Goal: Task Accomplishment & Management: Use online tool/utility

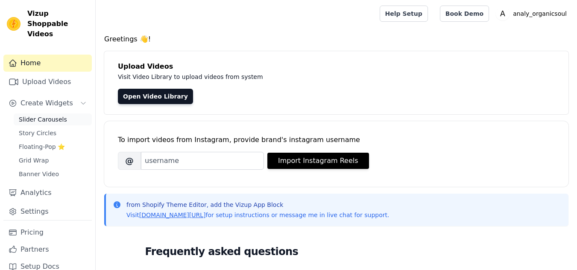
click at [36, 115] on span "Slider Carousels" at bounding box center [43, 119] width 48 height 9
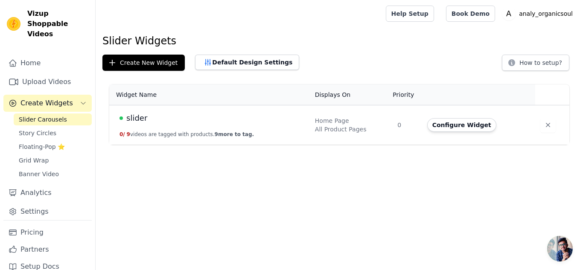
click at [220, 119] on div "slider" at bounding box center [212, 118] width 185 height 12
click at [227, 128] on td "slider 0 / 9 videos are tagged with products. 9 more to tag." at bounding box center [209, 125] width 201 height 40
click at [358, 123] on div "Home Page" at bounding box center [351, 121] width 73 height 9
click at [413, 117] on td "0" at bounding box center [406, 125] width 29 height 40
click at [124, 117] on div "slider" at bounding box center [212, 118] width 185 height 12
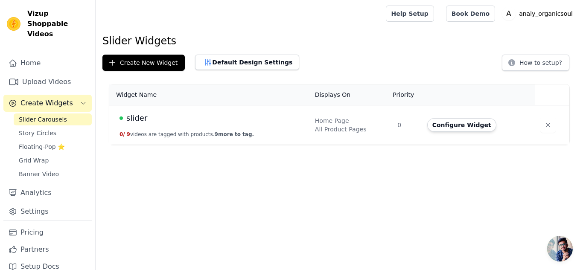
click at [140, 96] on th "Widget Name" at bounding box center [209, 95] width 201 height 21
click at [45, 129] on span "Story Circles" at bounding box center [38, 133] width 38 height 9
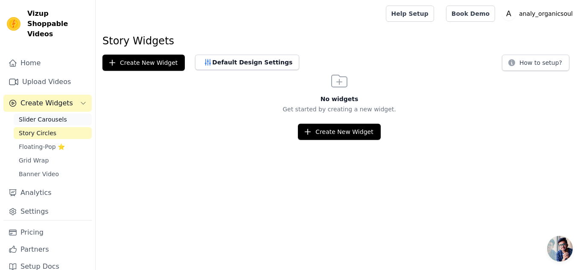
click at [37, 115] on span "Slider Carousels" at bounding box center [43, 119] width 48 height 9
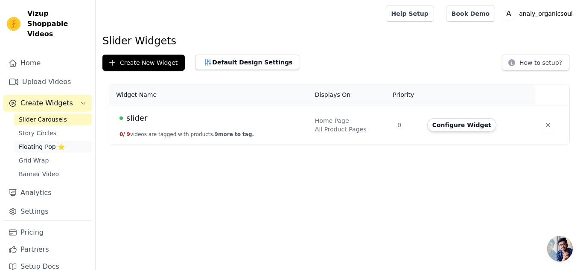
click at [36, 141] on link "Floating-Pop ⭐" at bounding box center [53, 147] width 78 height 12
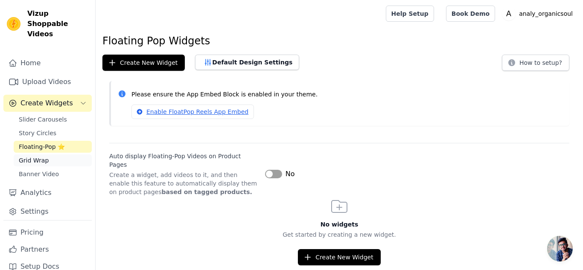
click at [40, 156] on span "Grid Wrap" at bounding box center [34, 160] width 30 height 9
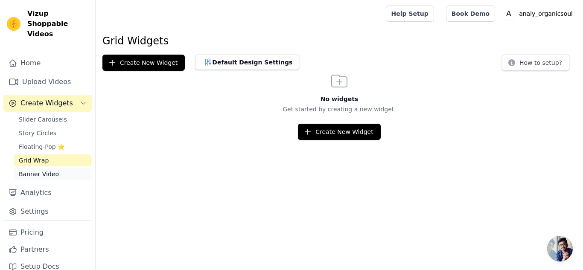
click at [40, 168] on link "Banner Video" at bounding box center [53, 174] width 78 height 12
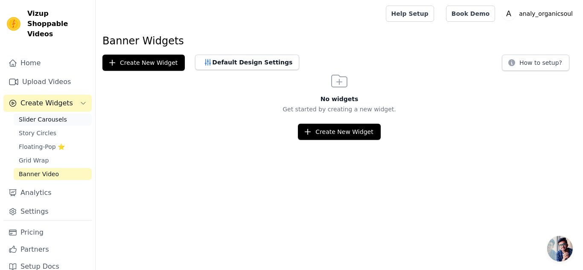
click at [44, 114] on link "Slider Carousels" at bounding box center [53, 120] width 78 height 12
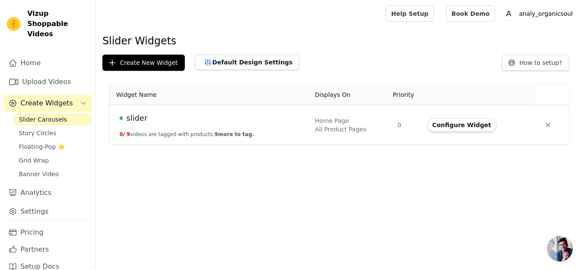
click at [229, 128] on td "slider 0 / 9 videos are tagged with products. 9 more to tag." at bounding box center [209, 125] width 201 height 40
click at [227, 125] on td "slider 0 / 9 videos are tagged with products. 9 more to tag." at bounding box center [209, 125] width 201 height 40
click at [222, 128] on td "slider 0 / 9 videos are tagged with products. 9 more to tag." at bounding box center [209, 125] width 201 height 40
click at [127, 115] on span "slider" at bounding box center [136, 118] width 21 height 12
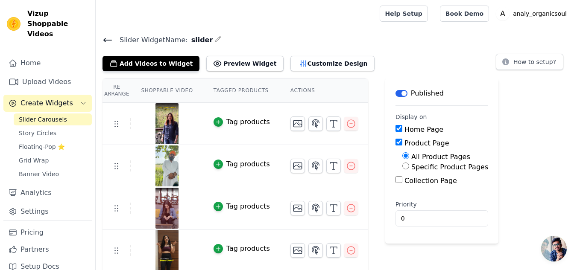
click at [395, 144] on input "Product Page" at bounding box center [398, 142] width 7 height 7
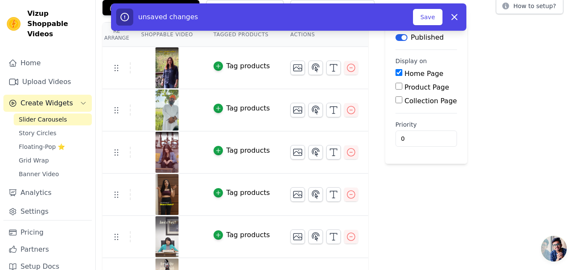
scroll to position [43, 0]
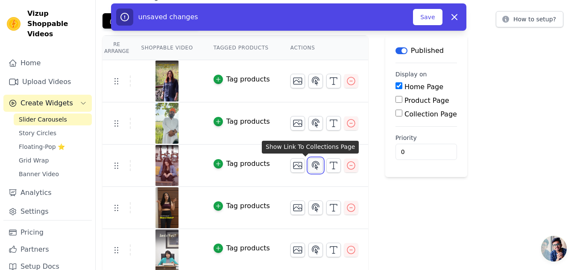
click at [312, 167] on icon "button" at bounding box center [315, 165] width 7 height 8
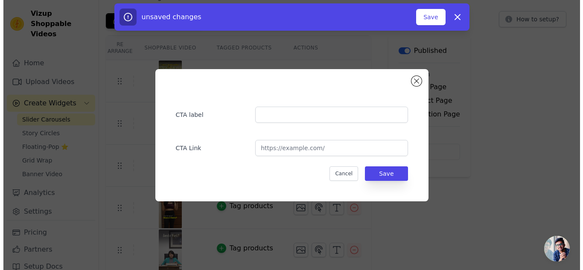
scroll to position [0, 0]
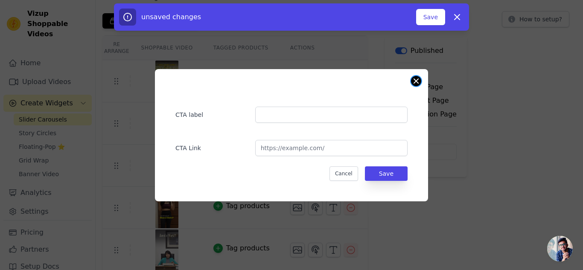
click at [413, 82] on button "Close modal" at bounding box center [416, 81] width 10 height 10
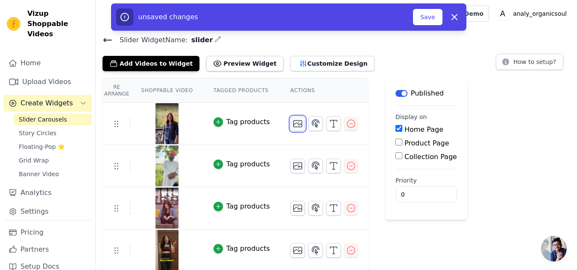
click at [293, 123] on icon "button" at bounding box center [297, 124] width 9 height 6
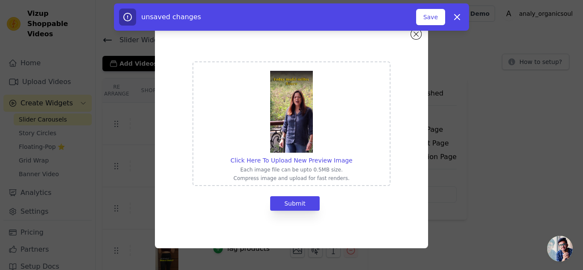
click at [290, 123] on img at bounding box center [291, 112] width 43 height 82
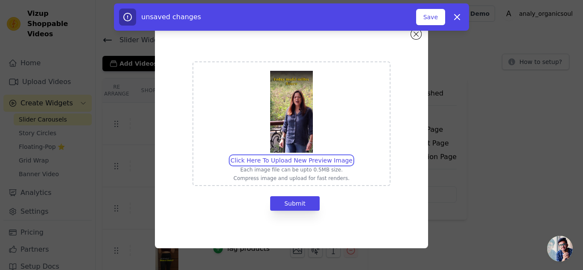
click at [352, 156] on input "Click Here To Upload New Preview Image Each image file can be upto 0.5MB size. …" at bounding box center [352, 156] width 0 height 0
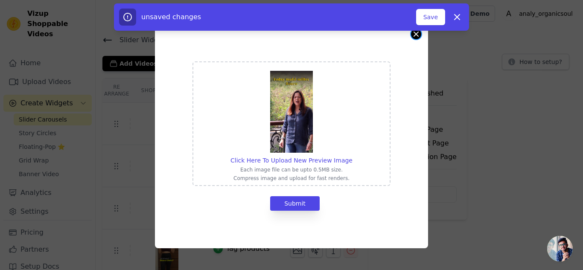
click at [418, 37] on button "Close modal" at bounding box center [416, 34] width 10 height 10
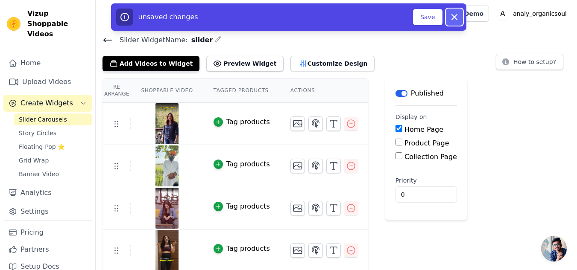
click at [453, 17] on icon "button" at bounding box center [454, 17] width 5 height 5
checkbox input "true"
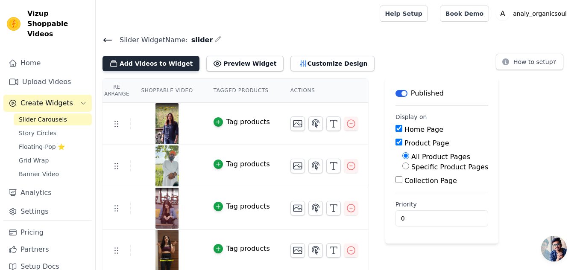
click at [164, 60] on button "Add Videos to Widget" at bounding box center [150, 63] width 97 height 15
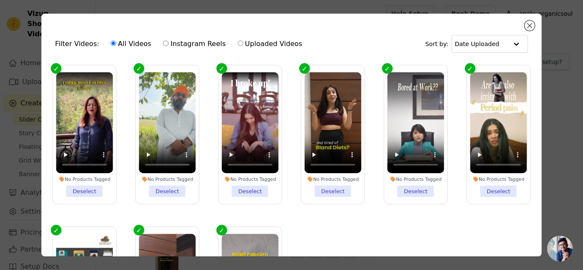
click at [189, 41] on label "Instagram Reels" at bounding box center [194, 43] width 63 height 11
click at [169, 41] on input "Instagram Reels" at bounding box center [166, 44] width 6 height 6
radio input "true"
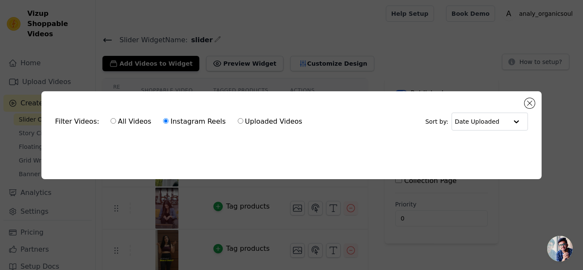
click at [111, 118] on input "All Videos" at bounding box center [114, 121] width 6 height 6
radio input "true"
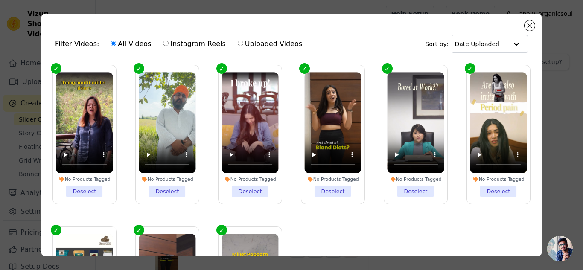
click at [535, 24] on div "Filter Videos: All Videos Instagram Reels Uploaded Videos Sort by: Date Uploade…" at bounding box center [291, 135] width 500 height 243
click at [523, 26] on div "Filter Videos: All Videos Instagram Reels Uploaded Videos Sort by: Date Uploade…" at bounding box center [291, 135] width 500 height 243
click at [529, 26] on button "Close modal" at bounding box center [530, 25] width 10 height 10
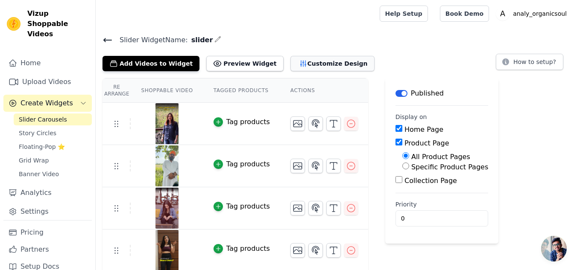
click at [290, 61] on button "Customize Design" at bounding box center [332, 63] width 84 height 15
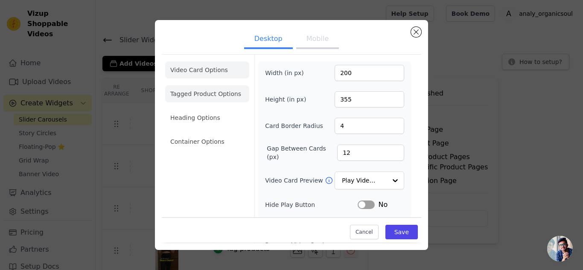
click at [224, 133] on li "Tagged Product Options" at bounding box center [207, 141] width 84 height 17
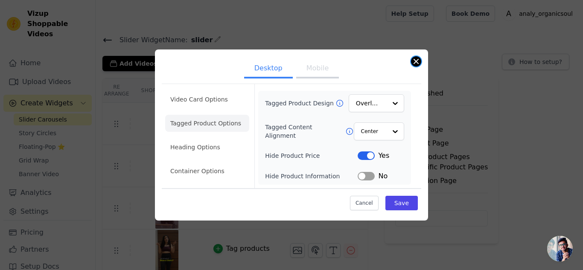
click at [414, 63] on button "Close modal" at bounding box center [416, 61] width 10 height 10
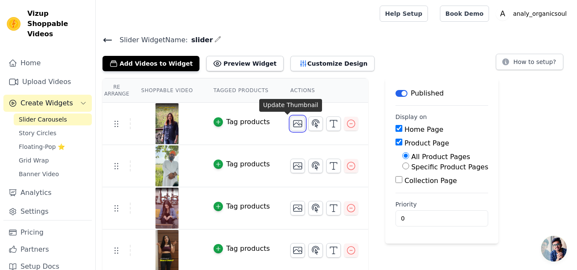
click at [292, 125] on icon "button" at bounding box center [297, 124] width 10 height 10
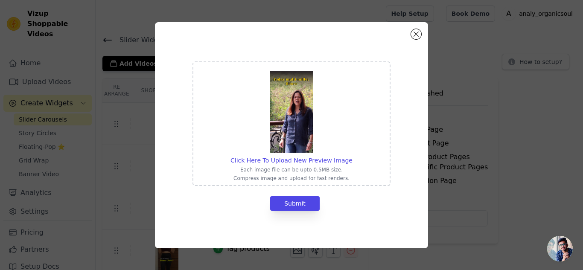
click at [294, 134] on img at bounding box center [291, 112] width 43 height 82
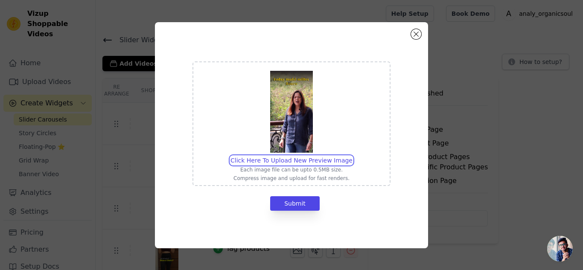
click at [352, 156] on input "Click Here To Upload New Preview Image Each image file can be upto 0.5MB size. …" at bounding box center [352, 156] width 0 height 0
type input "C:\fakepath\512184468_17844327030516429_6348877201535942381_n.jpg"
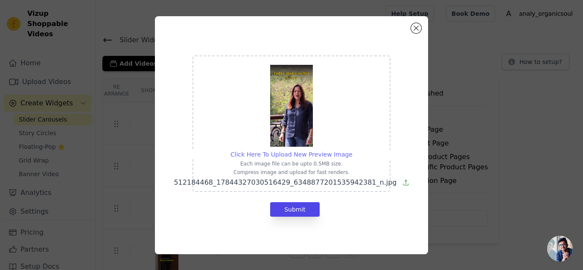
click at [297, 155] on span "Click Here To Upload New Preview Image" at bounding box center [291, 154] width 122 height 7
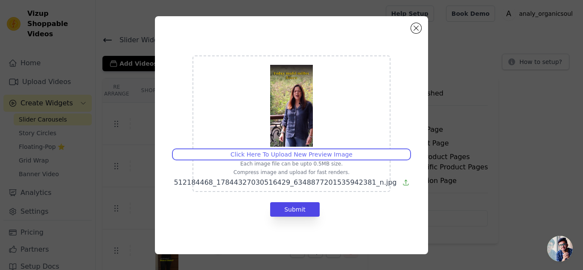
click at [352, 150] on input "Click Here To Upload New Preview Image Each image file can be upto 0.5MB size. …" at bounding box center [352, 150] width 0 height 0
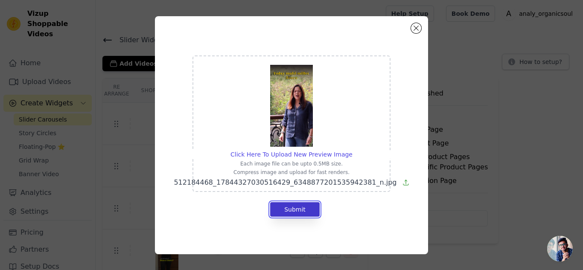
click at [292, 204] on button "Submit" at bounding box center [295, 209] width 50 height 15
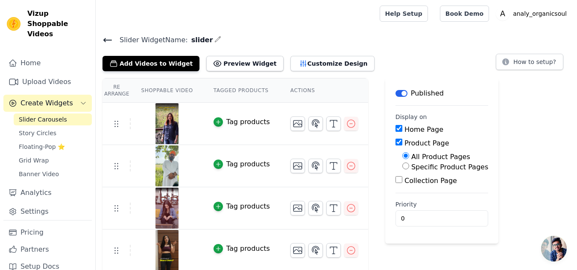
click at [227, 122] on div "Tag products" at bounding box center [248, 122] width 44 height 10
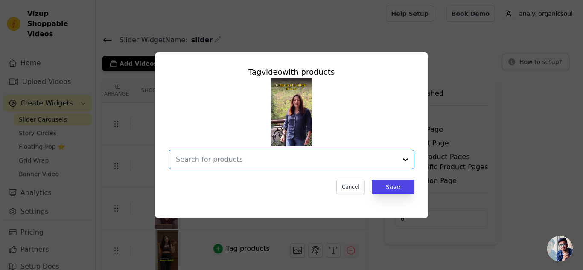
click at [232, 159] on input "text" at bounding box center [286, 160] width 221 height 10
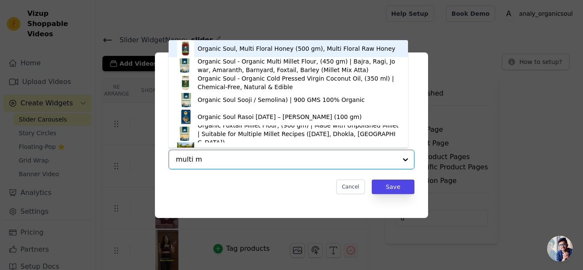
type input "multi mi"
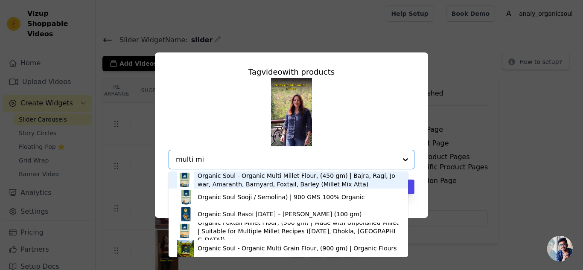
click at [257, 182] on div "Organic Soul - Organic Multi Millet Flour, (450 gm) | Bajra, Ragi, Jowar, Amara…" at bounding box center [299, 180] width 202 height 17
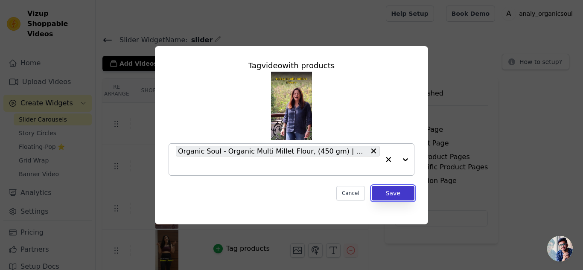
click at [397, 193] on button "Save" at bounding box center [393, 193] width 43 height 15
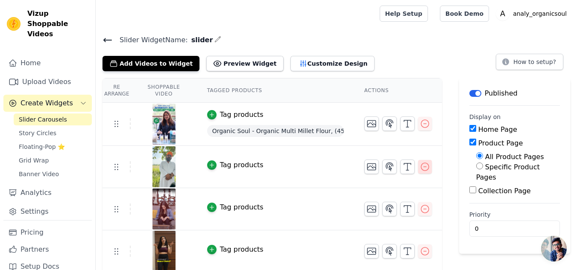
click at [426, 168] on icon "button" at bounding box center [425, 167] width 10 height 10
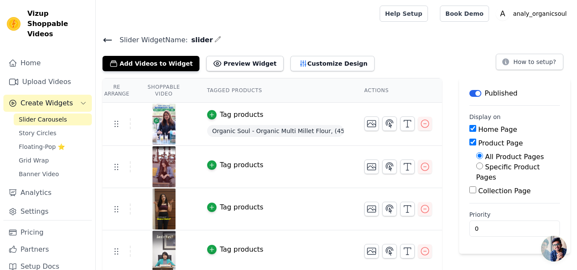
click at [228, 167] on div "Tag products" at bounding box center [242, 165] width 44 height 10
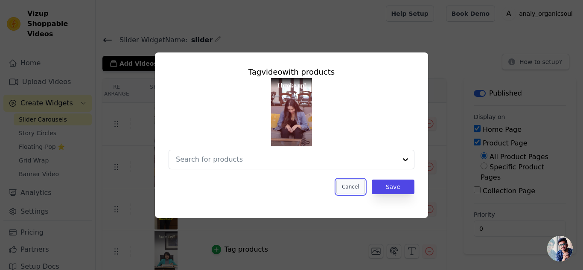
click at [352, 187] on button "Cancel" at bounding box center [350, 187] width 29 height 15
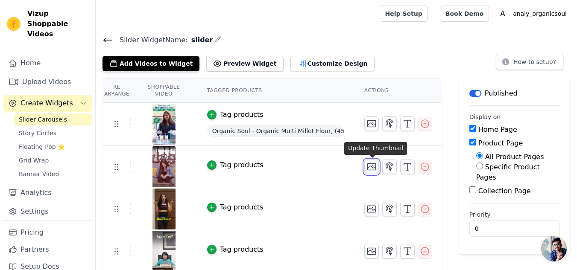
click at [373, 165] on icon "button" at bounding box center [371, 167] width 9 height 6
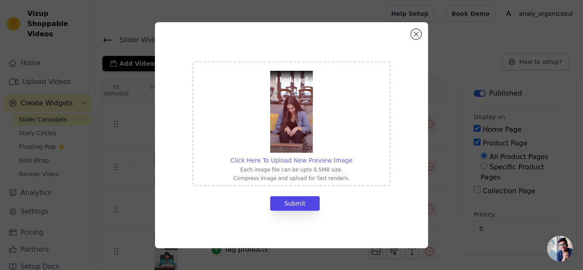
click at [291, 158] on span "Click Here To Upload New Preview Image" at bounding box center [291, 160] width 122 height 7
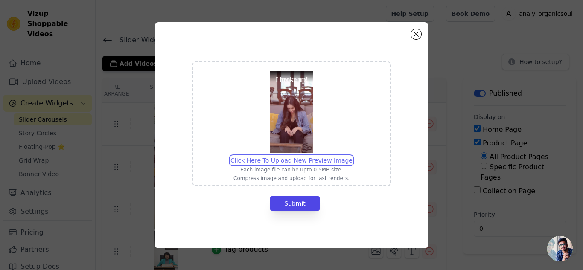
click at [352, 156] on input "Click Here To Upload New Preview Image Each image file can be upto 0.5MB size. …" at bounding box center [352, 156] width 0 height 0
type input "C:\fakepath\514925387_9970026926457414_2227921112496836997_n.jpg"
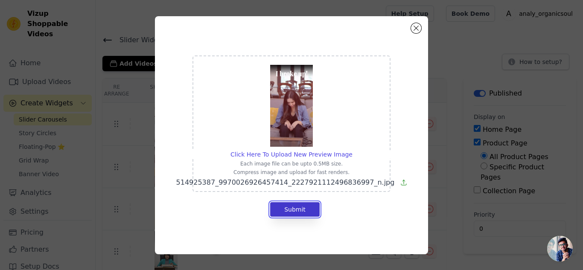
click at [285, 211] on button "Submit" at bounding box center [295, 209] width 50 height 15
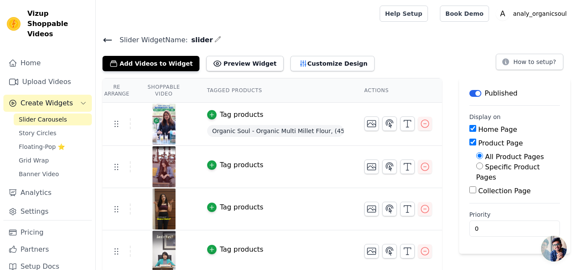
click at [245, 163] on div "Tag products" at bounding box center [242, 165] width 44 height 10
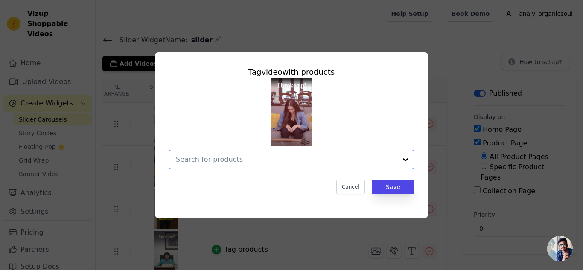
click at [250, 162] on input "text" at bounding box center [286, 160] width 221 height 10
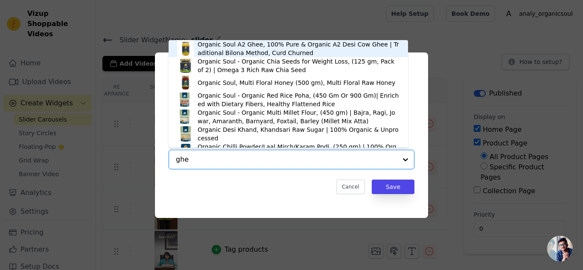
type input "ghee"
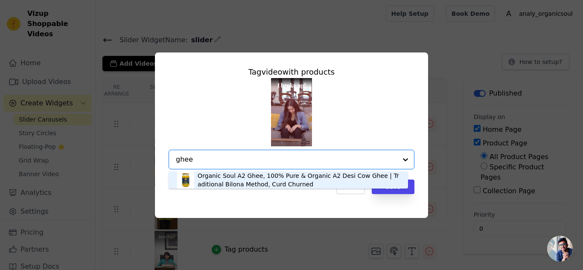
click at [246, 182] on div "Organic Soul A2 Ghee, 100% Pure & Organic A2 Desi Cow Ghee | Traditional Bilona…" at bounding box center [299, 180] width 202 height 17
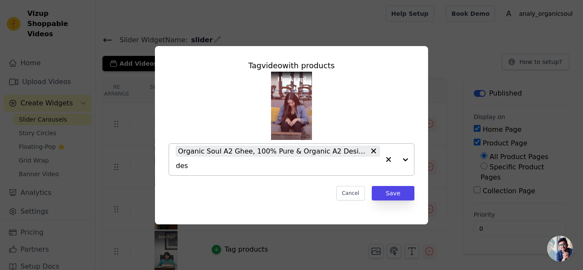
type input "desi"
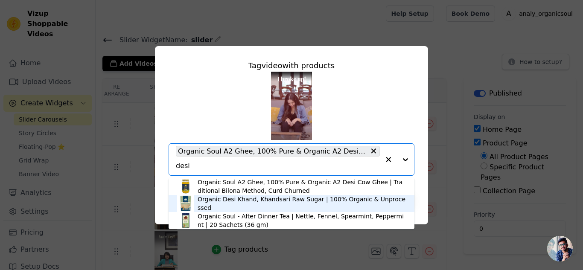
click at [222, 206] on div "Organic Desi Khand, Khandsari Raw Sugar | 100% Organic & Unprocessed" at bounding box center [302, 203] width 208 height 17
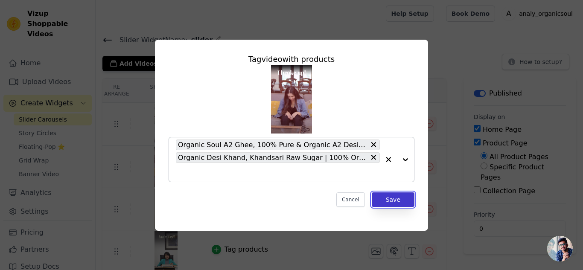
click at [392, 201] on button "Save" at bounding box center [393, 199] width 43 height 15
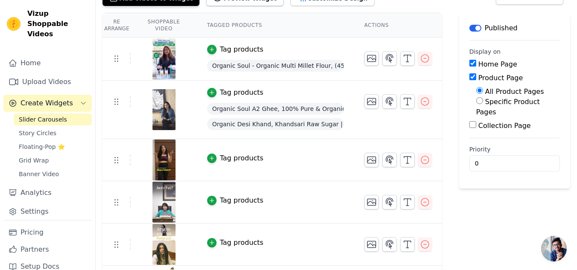
scroll to position [85, 0]
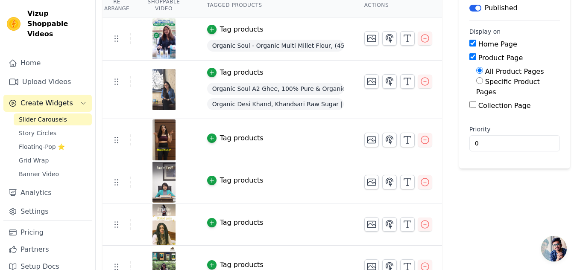
click at [160, 145] on img at bounding box center [164, 140] width 24 height 41
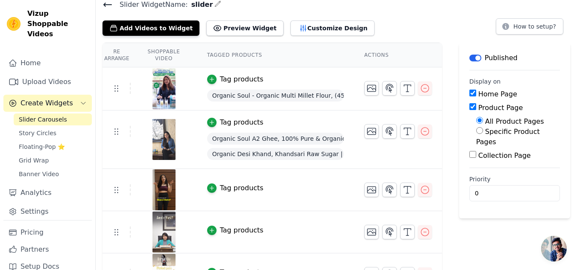
scroll to position [17, 0]
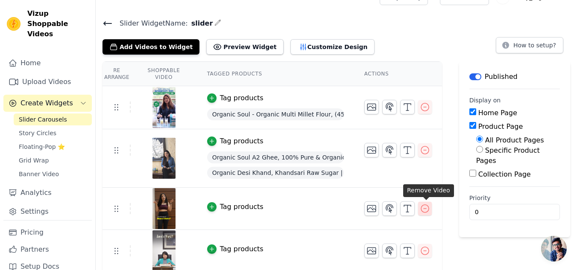
click at [424, 210] on icon "button" at bounding box center [425, 209] width 10 height 10
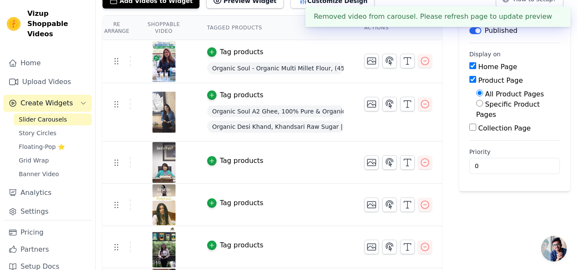
scroll to position [85, 0]
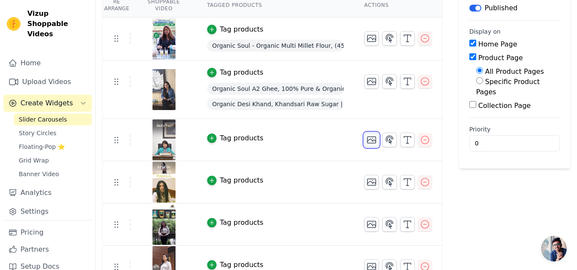
click at [372, 142] on icon "button" at bounding box center [371, 140] width 10 height 10
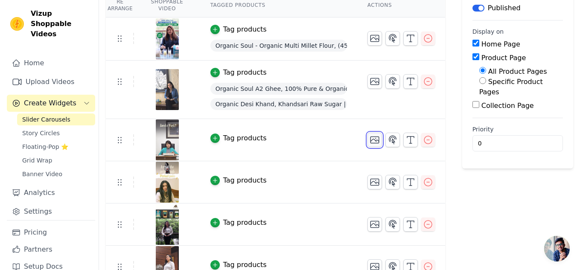
scroll to position [0, 0]
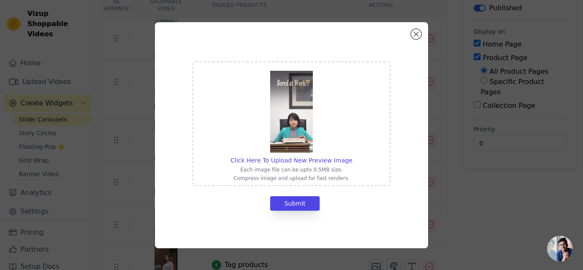
click at [290, 127] on img at bounding box center [291, 112] width 43 height 82
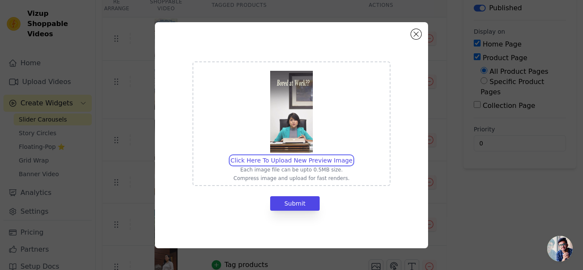
click at [352, 156] on input "Click Here To Upload New Preview Image Each image file can be upto 0.5MB size. …" at bounding box center [352, 156] width 0 height 0
type input "C:\fakepath\502748791_2451506788582544_7759233113879515488_n.jpg"
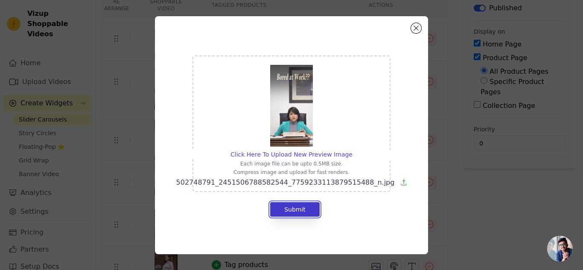
click at [301, 213] on button "Submit" at bounding box center [295, 209] width 50 height 15
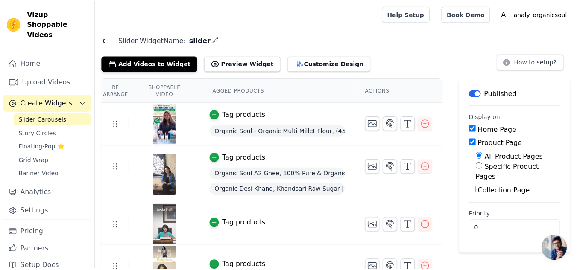
scroll to position [85, 0]
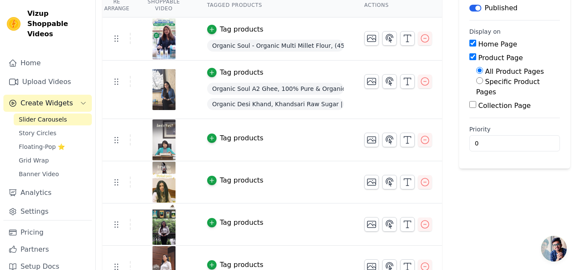
click at [246, 140] on div "Tag products" at bounding box center [242, 138] width 44 height 10
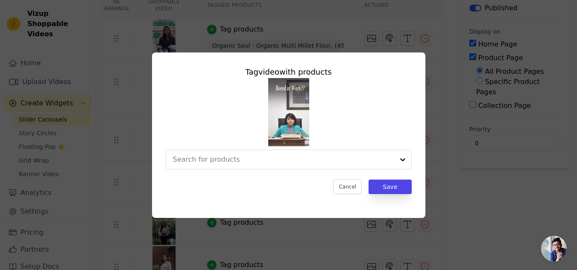
scroll to position [0, 0]
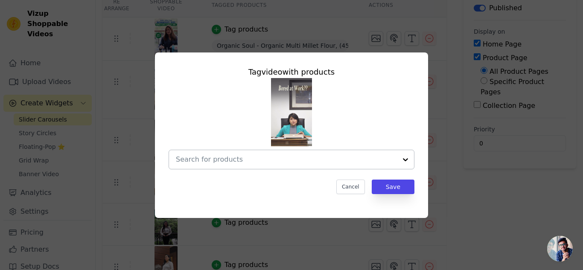
click at [252, 158] on input "text" at bounding box center [286, 160] width 221 height 10
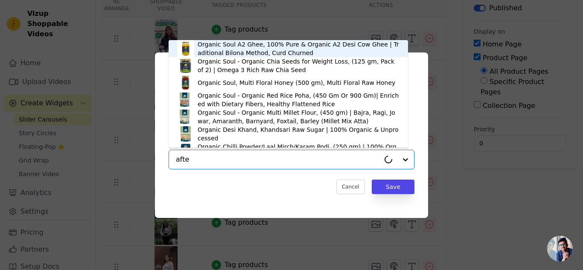
type input "after"
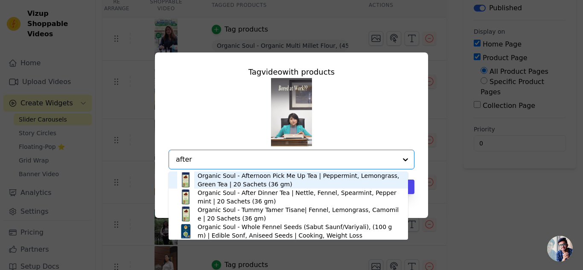
click at [256, 179] on div "Organic Soul - Afternoon Pick Me Up Tea | Peppermint, Lemongrass, Green Tea | 2…" at bounding box center [299, 180] width 202 height 17
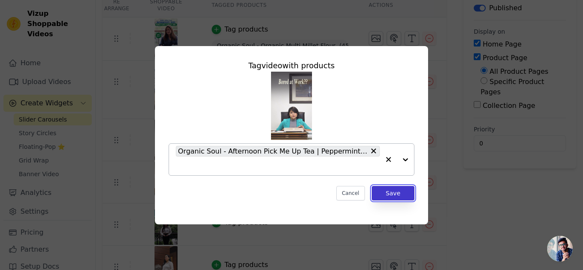
click at [390, 193] on button "Save" at bounding box center [393, 193] width 43 height 15
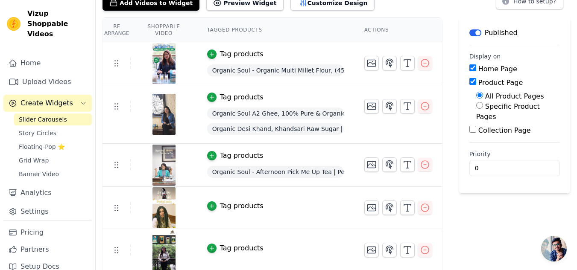
scroll to position [103, 0]
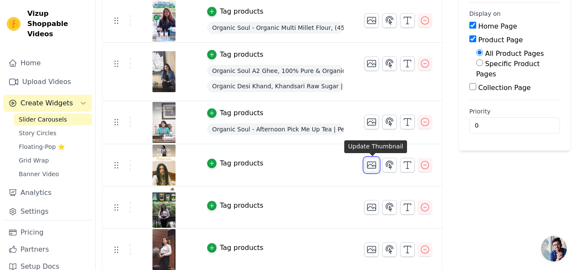
click at [371, 166] on icon "button" at bounding box center [371, 165] width 10 height 10
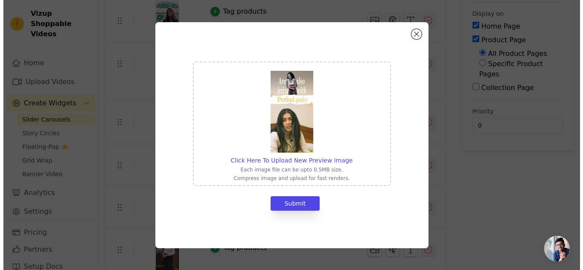
scroll to position [0, 0]
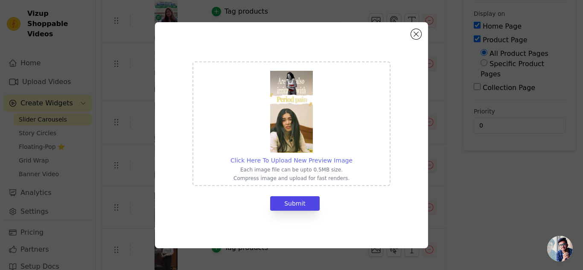
click at [289, 162] on span "Click Here To Upload New Preview Image" at bounding box center [291, 160] width 122 height 7
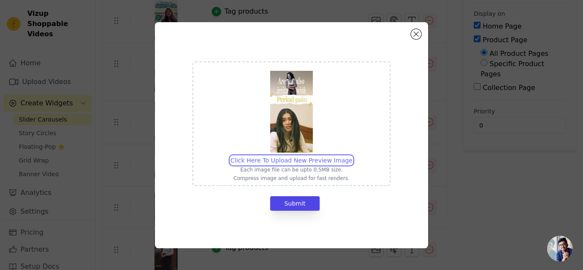
click at [352, 156] on input "Click Here To Upload New Preview Image Each image file can be upto 0.5MB size. …" at bounding box center [352, 156] width 0 height 0
type input "C:\fakepath\514969707_17845310319516429_9182608786035258919_n.jpg"
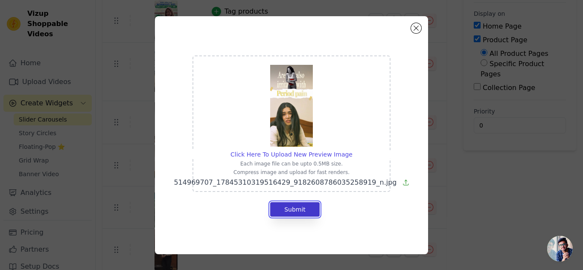
click at [297, 208] on button "Submit" at bounding box center [295, 209] width 50 height 15
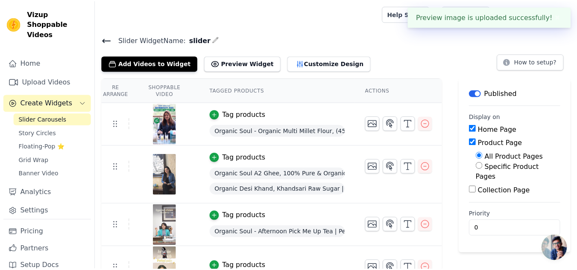
scroll to position [103, 0]
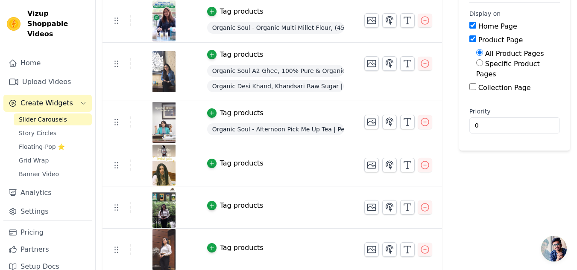
click at [237, 163] on div "Tag products" at bounding box center [242, 163] width 44 height 10
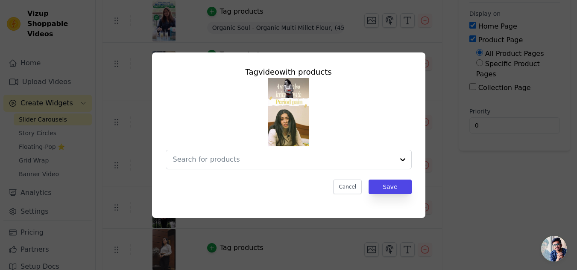
scroll to position [0, 0]
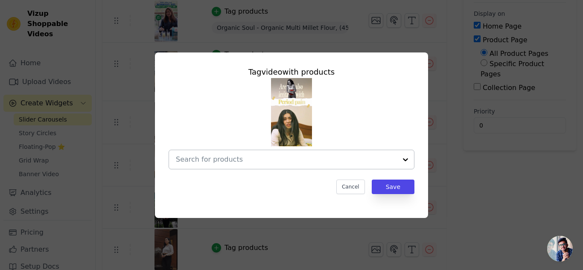
click at [226, 157] on input "text" at bounding box center [286, 160] width 221 height 10
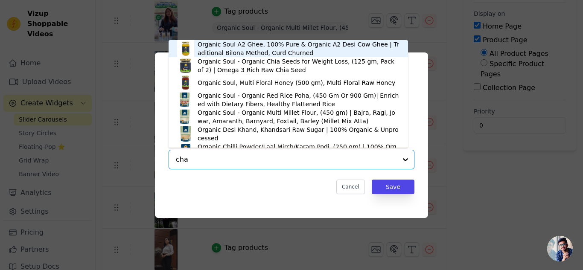
type input "cham"
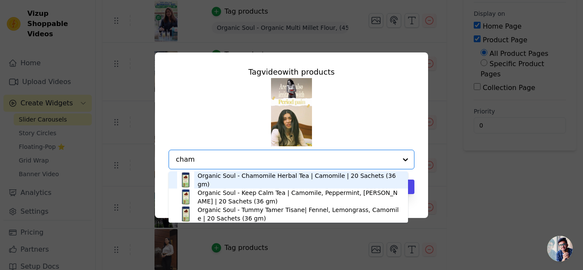
click at [259, 181] on div "Organic Soul - Chamomile Herbal Tea | Camomile | 20 Sachets (36 gm)" at bounding box center [299, 180] width 202 height 17
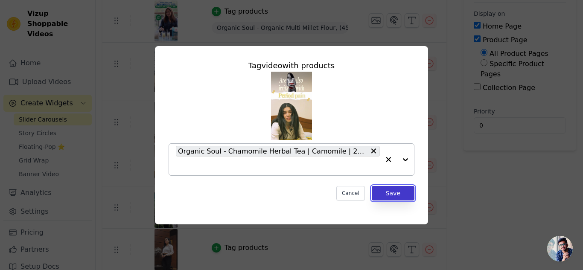
click at [395, 192] on button "Save" at bounding box center [393, 193] width 43 height 15
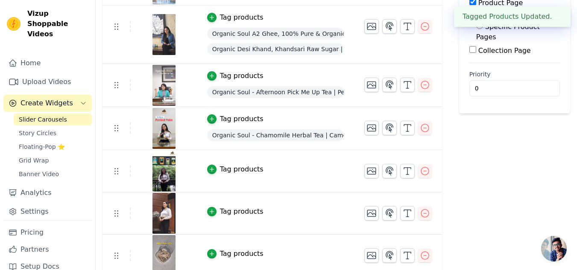
scroll to position [147, 0]
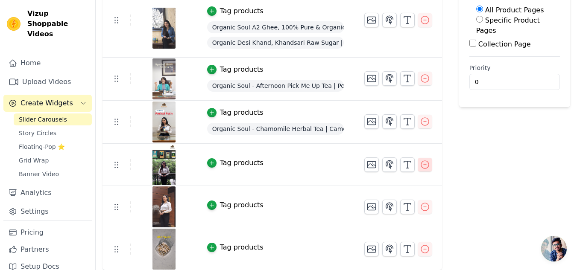
click at [429, 166] on icon "button" at bounding box center [425, 165] width 8 height 8
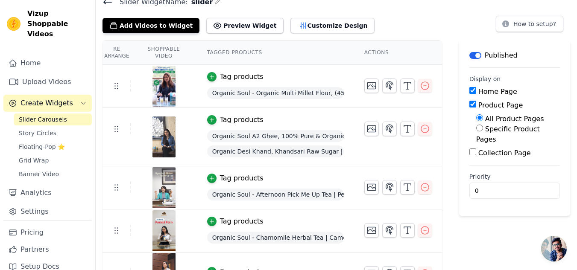
scroll to position [105, 0]
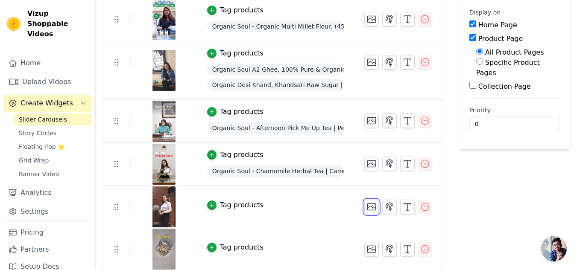
click at [370, 206] on icon "button" at bounding box center [371, 207] width 9 height 6
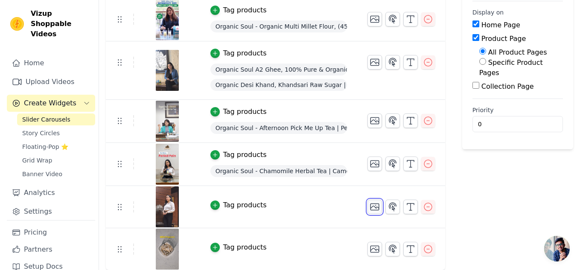
scroll to position [0, 0]
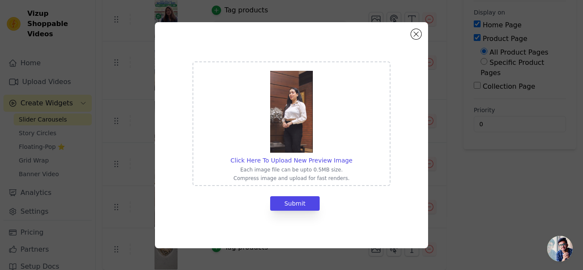
click at [275, 125] on img at bounding box center [291, 112] width 43 height 82
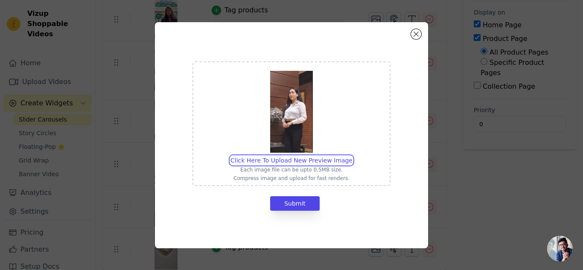
click at [352, 156] on input "Click Here To Upload New Preview Image Each image file can be upto 0.5MB size. …" at bounding box center [352, 156] width 0 height 0
type input "C:\fakepath\518259382_17847811005516429_4061924298231585806_n.jpg"
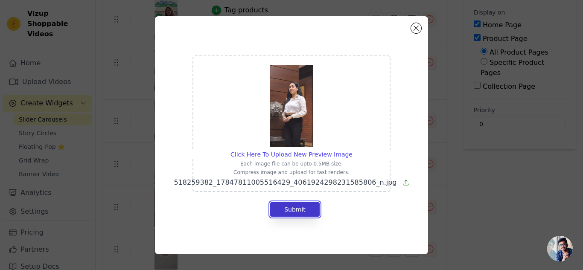
click at [302, 210] on button "Submit" at bounding box center [295, 209] width 50 height 15
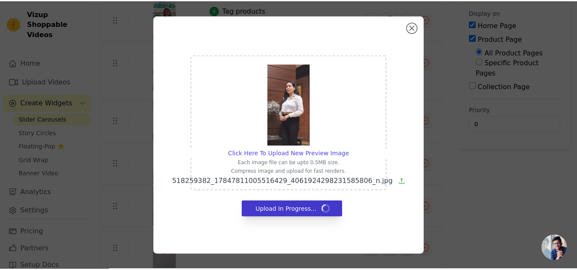
scroll to position [105, 0]
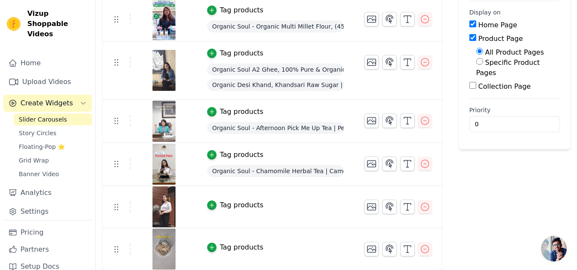
click at [229, 210] on div "Tag products" at bounding box center [242, 205] width 44 height 10
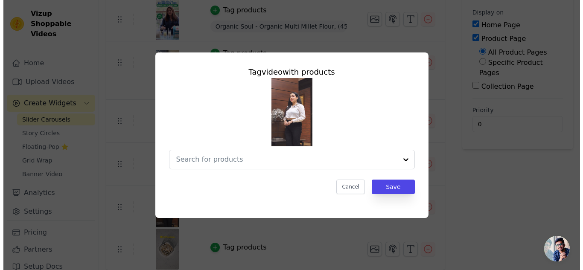
scroll to position [0, 0]
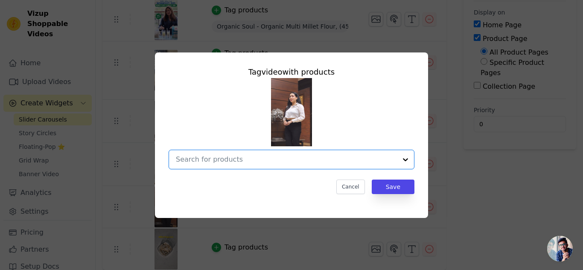
click at [227, 163] on input "text" at bounding box center [286, 160] width 221 height 10
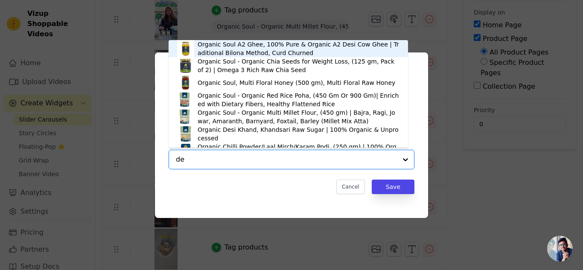
type input "des"
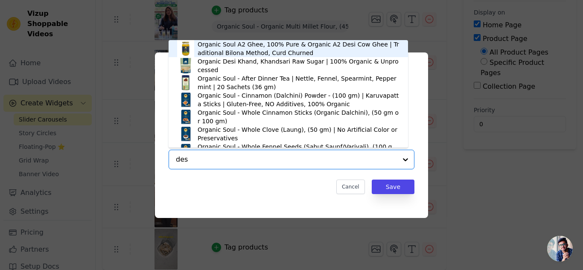
click at [236, 45] on div "Organic Soul A2 Ghee, 100% Pure & Organic A2 Desi Cow Ghee | Traditional Bilona…" at bounding box center [299, 48] width 202 height 17
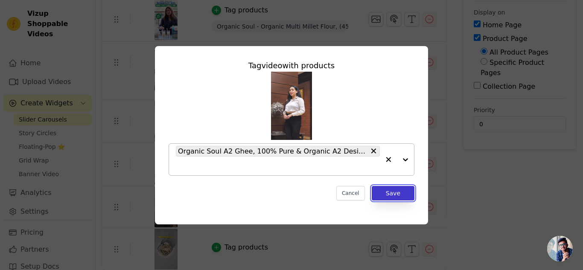
click at [392, 196] on button "Save" at bounding box center [393, 193] width 43 height 15
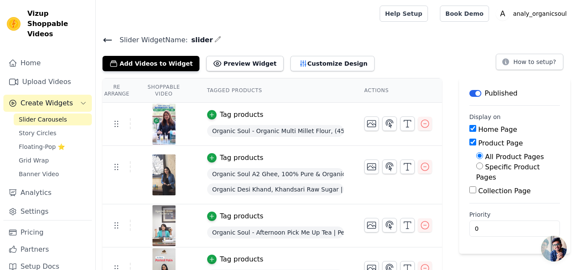
click at [471, 143] on input "Product Page" at bounding box center [472, 142] width 7 height 7
checkbox input "false"
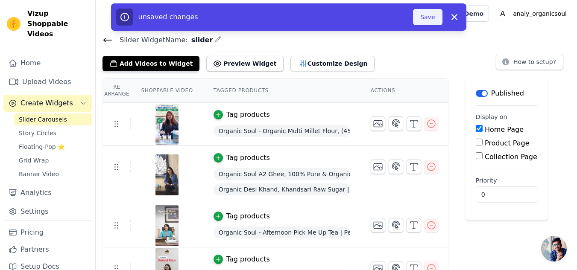
click at [431, 15] on button "Save" at bounding box center [427, 17] width 29 height 16
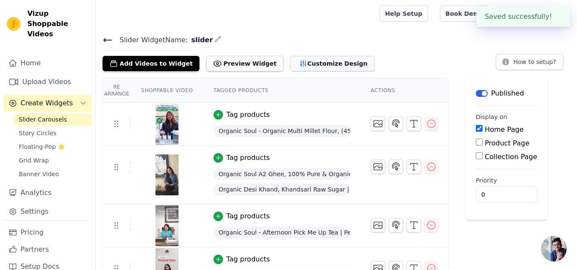
click at [303, 67] on button "Customize Design" at bounding box center [332, 63] width 84 height 15
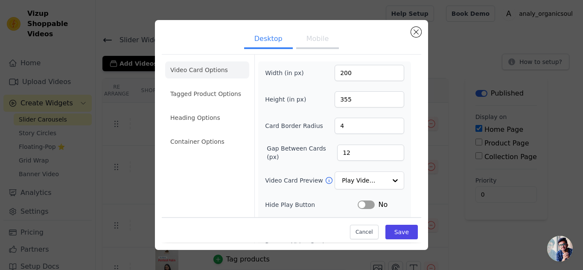
click at [325, 37] on button "Mobile" at bounding box center [317, 39] width 43 height 19
click at [271, 40] on button "Desktop" at bounding box center [268, 39] width 49 height 19
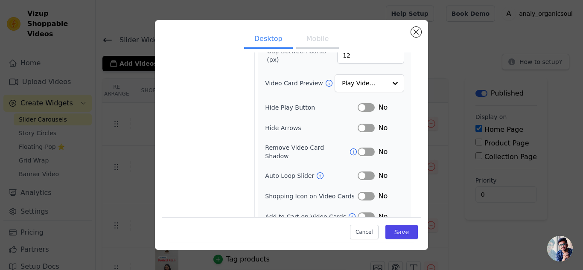
scroll to position [101, 0]
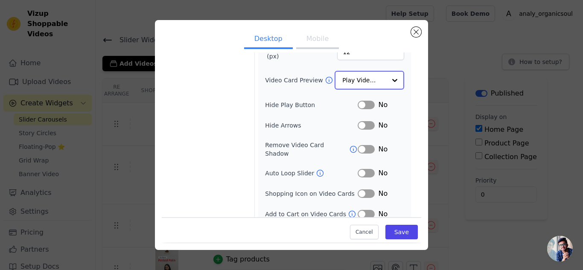
click at [359, 76] on input "Video Card Preview" at bounding box center [364, 80] width 44 height 17
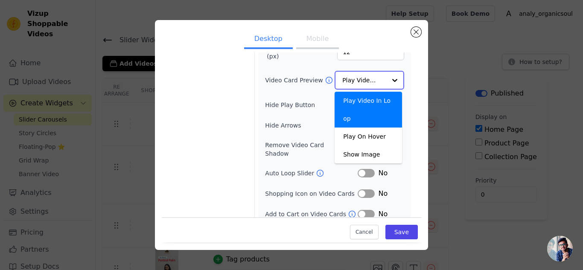
click at [350, 96] on div "Play Video In Loop" at bounding box center [368, 110] width 67 height 36
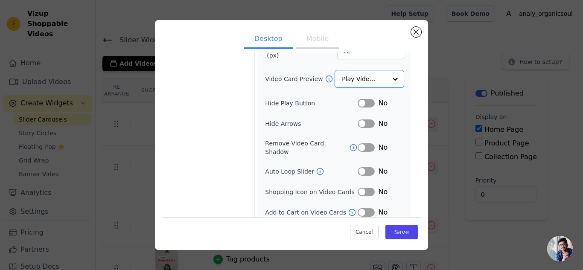
scroll to position [101, 0]
click at [362, 188] on button "Label" at bounding box center [366, 192] width 17 height 9
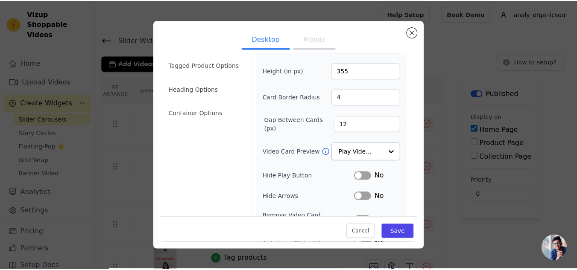
scroll to position [0, 0]
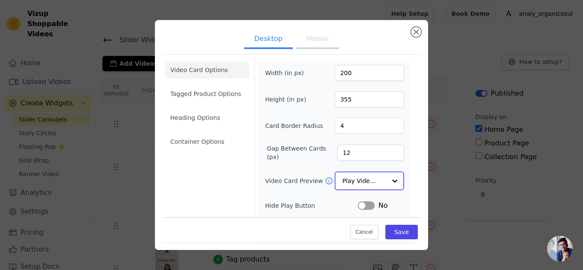
click at [344, 175] on input "Video Card Preview" at bounding box center [364, 180] width 44 height 17
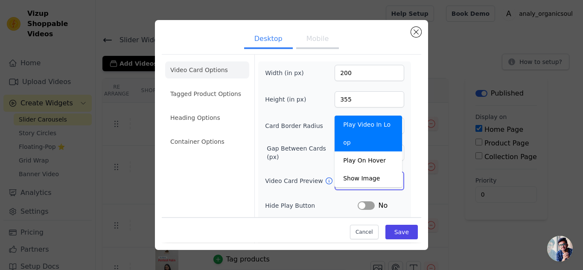
click at [344, 175] on input "Video Card Preview" at bounding box center [364, 180] width 44 height 17
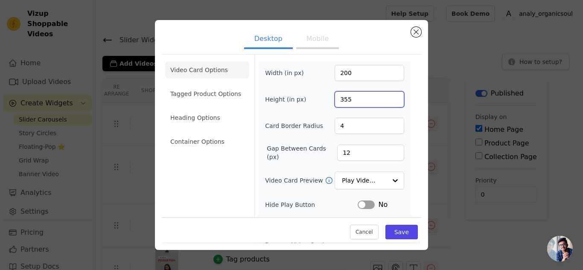
drag, startPoint x: 352, startPoint y: 98, endPoint x: 329, endPoint y: 102, distance: 23.9
click at [329, 102] on div "Height (in px) 355" at bounding box center [334, 99] width 139 height 16
type input "400"
click at [397, 232] on button "Save" at bounding box center [401, 232] width 32 height 15
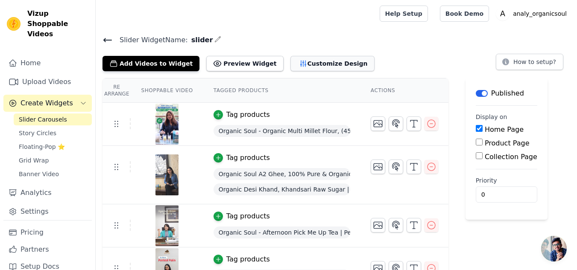
click at [321, 63] on button "Customize Design" at bounding box center [332, 63] width 84 height 15
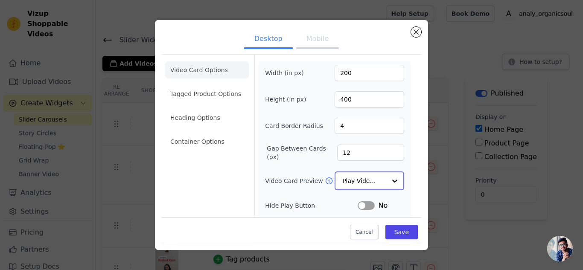
click at [366, 184] on input "Video Card Preview" at bounding box center [364, 180] width 44 height 17
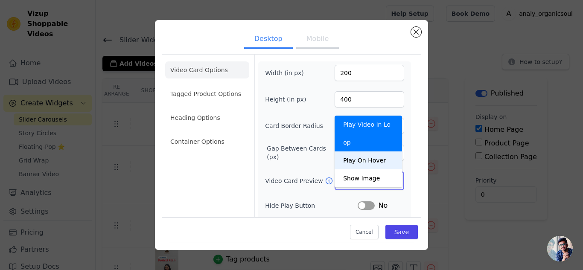
click at [362, 152] on div "Play On Hover" at bounding box center [368, 161] width 67 height 18
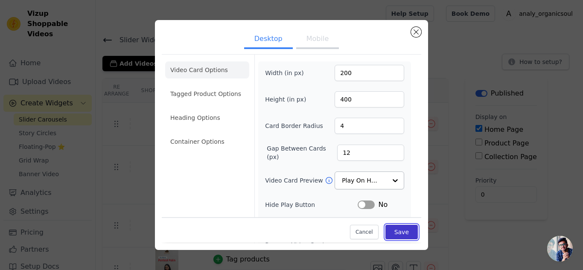
click at [393, 232] on button "Save" at bounding box center [401, 232] width 32 height 15
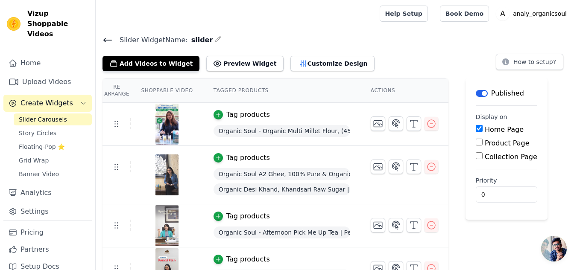
scroll to position [105, 0]
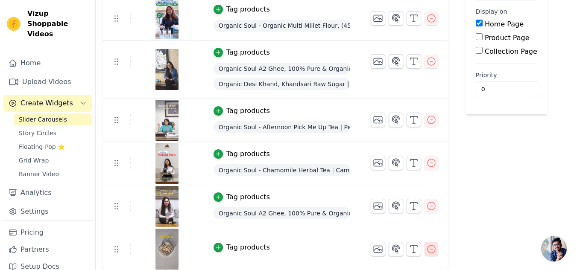
click at [426, 251] on icon "button" at bounding box center [431, 249] width 10 height 10
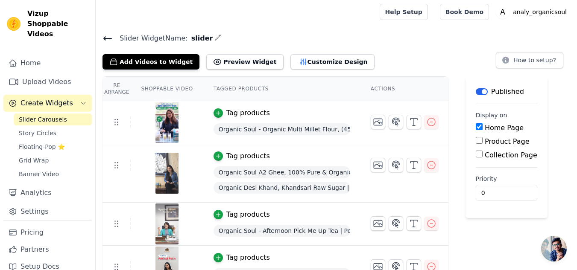
scroll to position [0, 0]
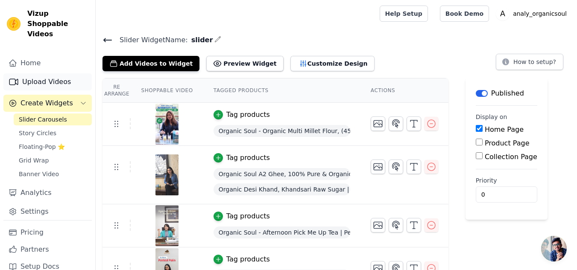
click at [34, 73] on link "Upload Videos" at bounding box center [47, 81] width 88 height 17
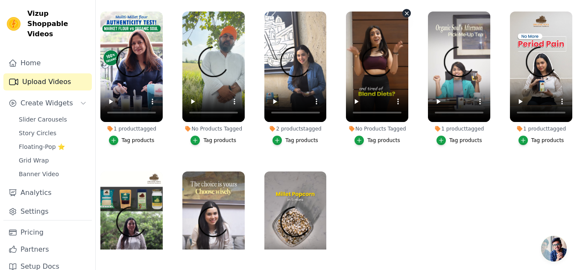
scroll to position [2, 0]
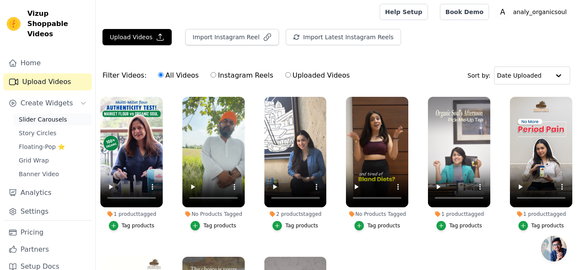
click at [38, 115] on span "Slider Carousels" at bounding box center [43, 119] width 48 height 9
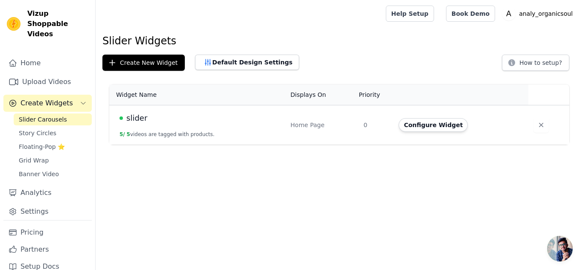
click at [199, 122] on div "slider" at bounding box center [200, 118] width 161 height 12
click at [128, 117] on span "slider" at bounding box center [136, 118] width 21 height 12
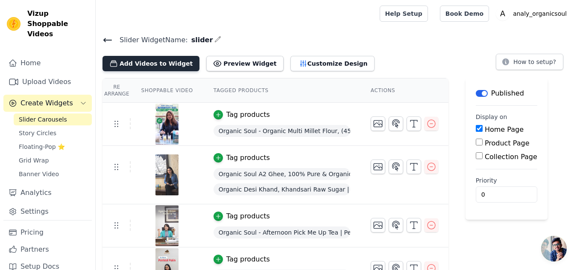
click at [149, 66] on button "Add Videos to Widget" at bounding box center [150, 63] width 97 height 15
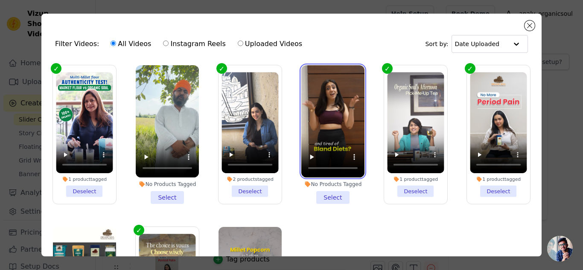
click at [330, 107] on video at bounding box center [332, 121] width 63 height 112
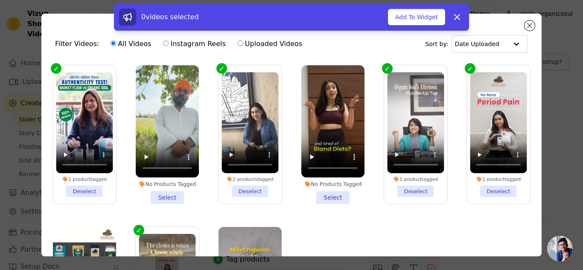
click at [327, 193] on li "No Products Tagged Select" at bounding box center [332, 134] width 63 height 139
click at [0, 0] on input "No Products Tagged Select" at bounding box center [0, 0] width 0 height 0
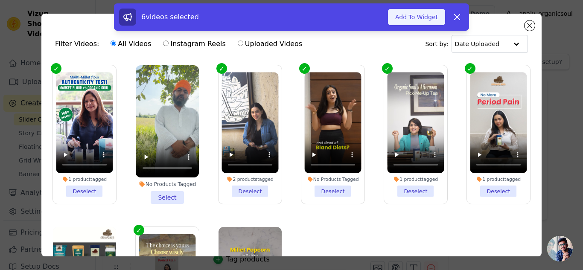
click at [418, 17] on button "Add To Widget" at bounding box center [416, 17] width 57 height 16
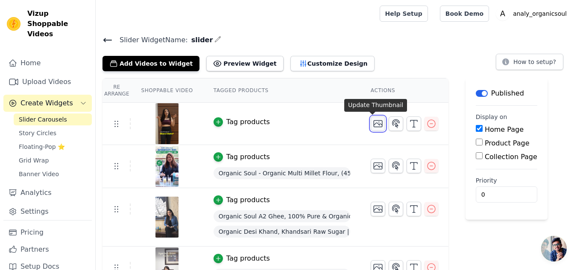
click at [373, 122] on icon "button" at bounding box center [378, 124] width 10 height 10
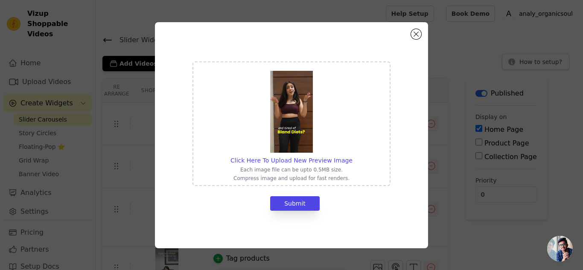
click at [292, 134] on img at bounding box center [291, 112] width 43 height 82
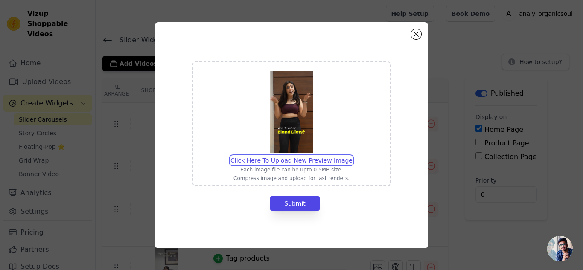
click at [352, 156] on input "Click Here To Upload New Preview Image Each image file can be upto 0.5MB size. …" at bounding box center [352, 156] width 0 height 0
type input "C:\fakepath\[DOMAIN_NAME]_instagram_thumbnail.jpg"
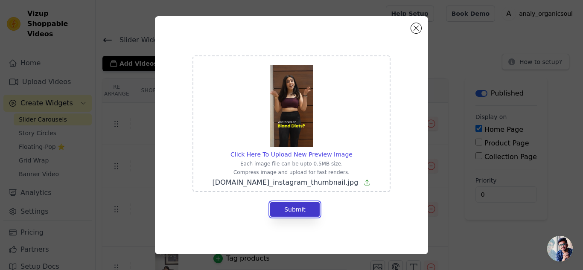
click at [298, 207] on button "Submit" at bounding box center [295, 209] width 50 height 15
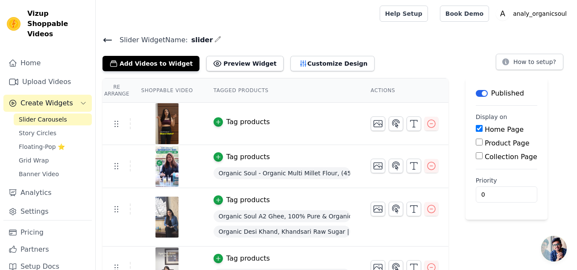
click at [227, 120] on div "Tag products" at bounding box center [248, 122] width 44 height 10
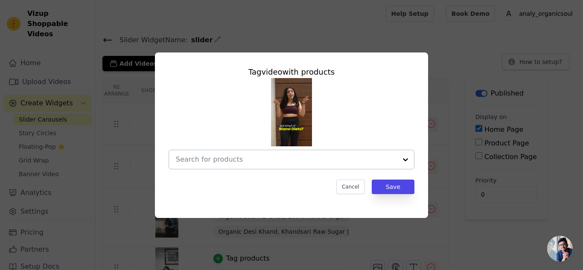
click at [229, 154] on div at bounding box center [286, 159] width 221 height 19
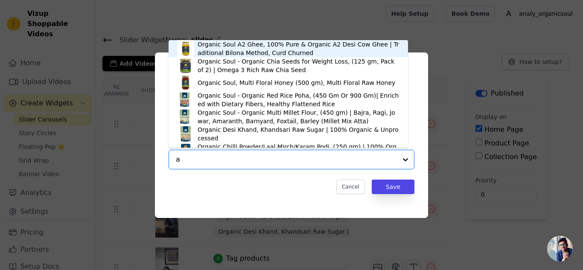
type input "am"
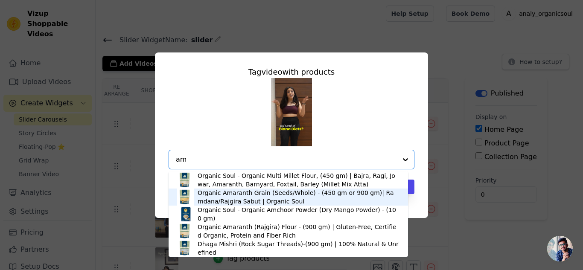
click at [220, 199] on div "Organic Amaranth Grain (Seeds/Whole) - (450 gm or 900 gm)| Ramdana/Rajgira Sabu…" at bounding box center [299, 197] width 202 height 17
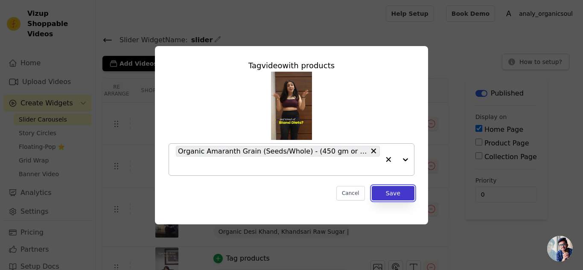
click at [405, 192] on button "Save" at bounding box center [393, 193] width 43 height 15
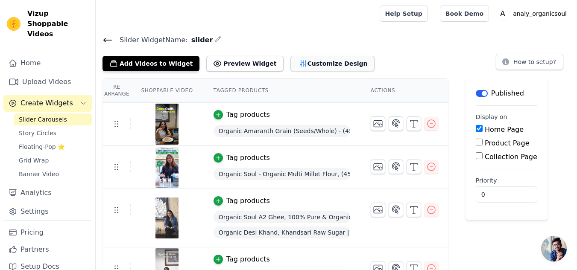
click at [302, 65] on button "Customize Design" at bounding box center [332, 63] width 84 height 15
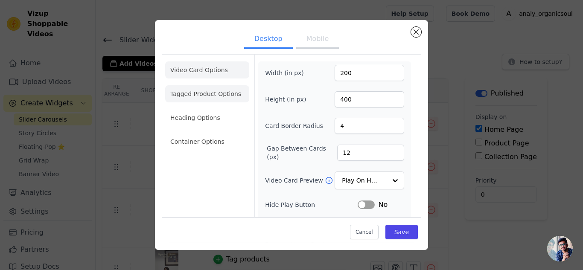
click at [191, 133] on li "Tagged Product Options" at bounding box center [207, 141] width 84 height 17
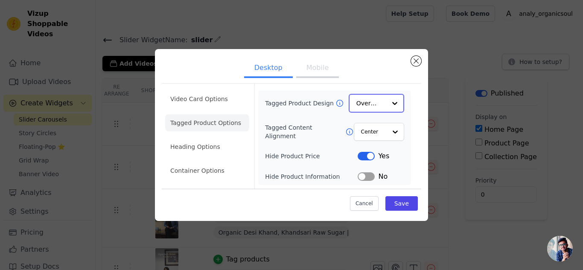
click at [381, 104] on input "Tagged Product Design" at bounding box center [371, 103] width 30 height 17
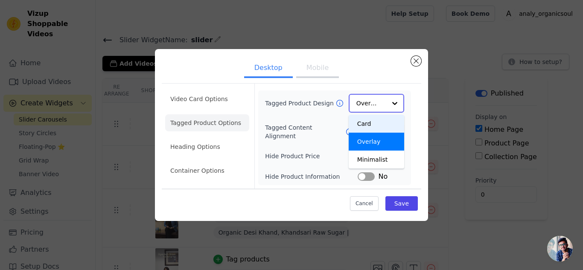
click at [374, 121] on div "Card" at bounding box center [376, 124] width 55 height 18
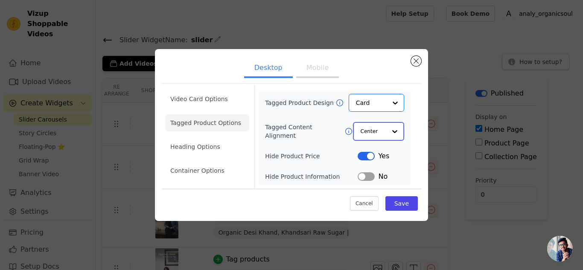
click at [389, 134] on div at bounding box center [394, 131] width 17 height 17
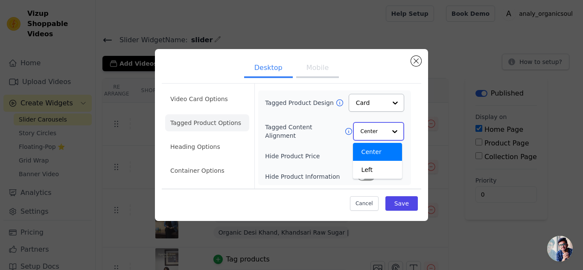
click at [389, 134] on div at bounding box center [394, 131] width 17 height 17
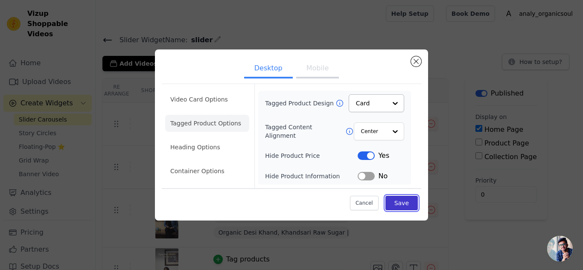
click at [398, 203] on button "Save" at bounding box center [401, 203] width 32 height 15
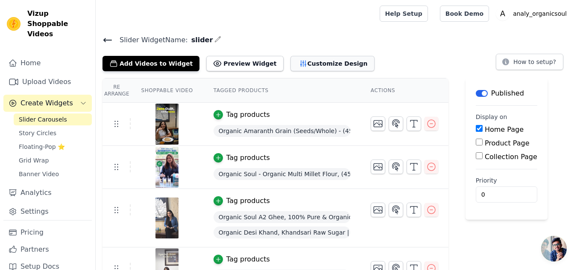
click at [299, 61] on button "Customize Design" at bounding box center [332, 63] width 84 height 15
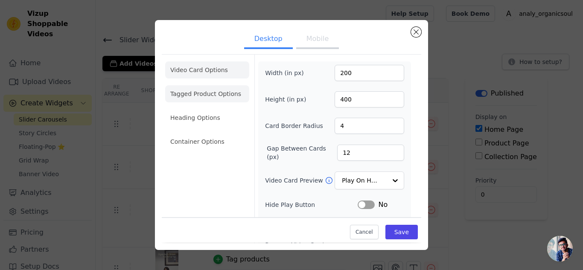
click at [216, 133] on li "Tagged Product Options" at bounding box center [207, 141] width 84 height 17
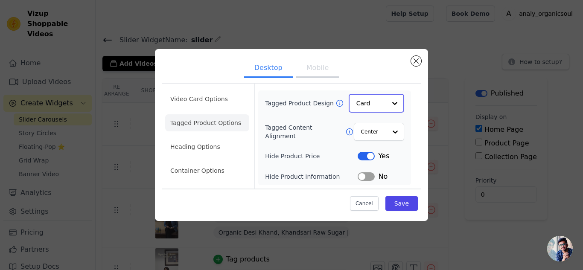
click at [371, 106] on input "Tagged Product Design" at bounding box center [371, 103] width 30 height 17
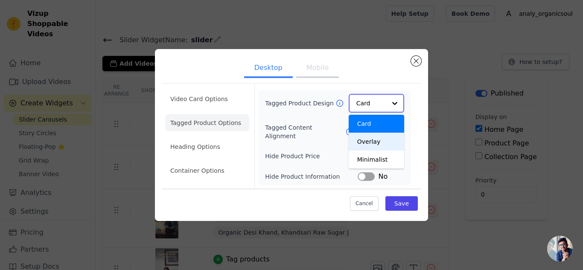
click at [371, 142] on div "Overlay" at bounding box center [376, 142] width 55 height 18
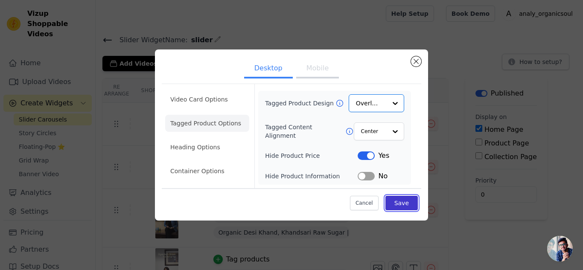
click at [401, 202] on button "Save" at bounding box center [401, 203] width 32 height 15
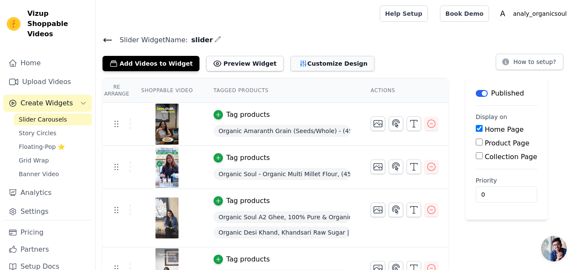
click at [303, 62] on button "Customize Design" at bounding box center [332, 63] width 84 height 15
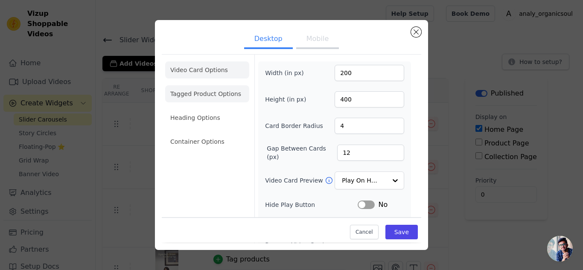
click at [201, 133] on li "Tagged Product Options" at bounding box center [207, 141] width 84 height 17
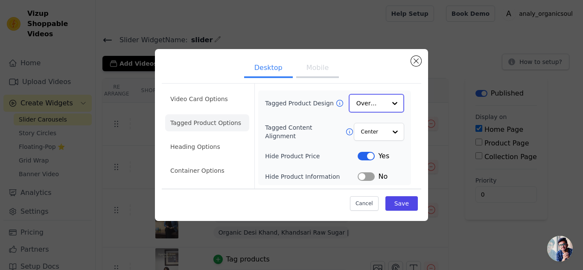
click at [371, 101] on input "Tagged Product Design" at bounding box center [371, 103] width 30 height 17
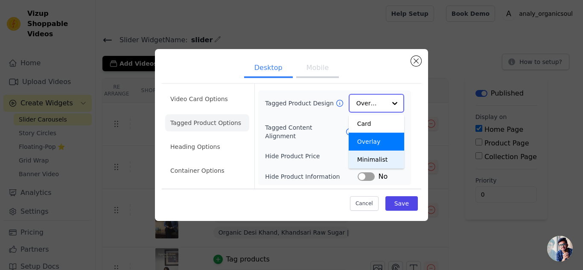
click at [373, 156] on div "Minimalist" at bounding box center [376, 160] width 55 height 18
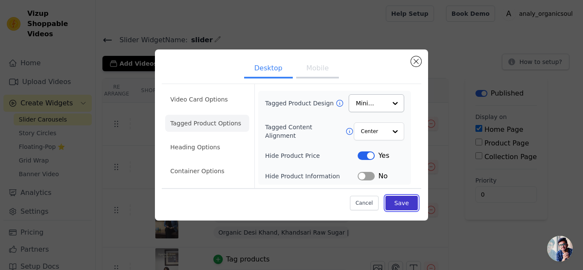
click at [405, 210] on button "Save" at bounding box center [401, 203] width 32 height 15
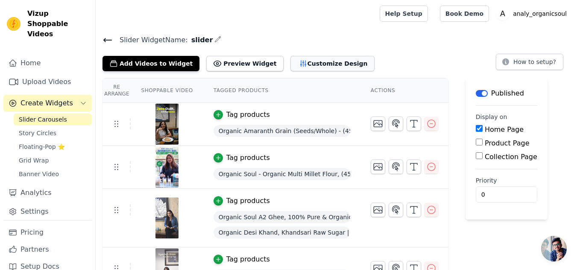
click at [299, 67] on icon "button" at bounding box center [303, 63] width 9 height 9
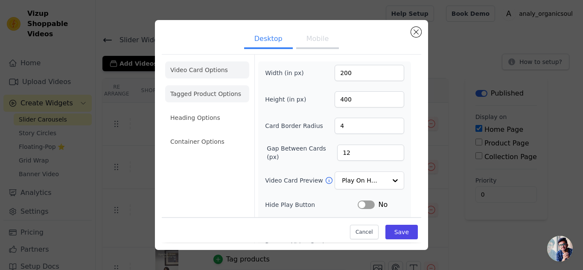
click at [207, 133] on li "Tagged Product Options" at bounding box center [207, 141] width 84 height 17
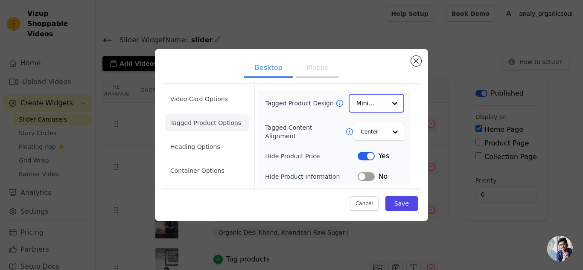
click at [377, 103] on input "Tagged Product Design" at bounding box center [371, 103] width 30 height 17
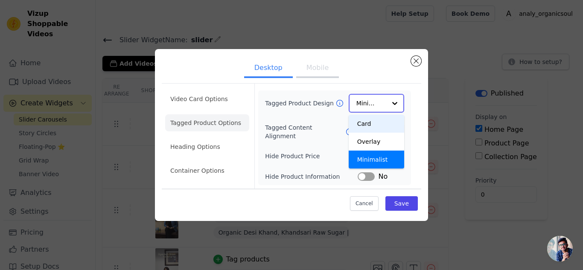
click at [376, 123] on div "Card" at bounding box center [376, 124] width 55 height 18
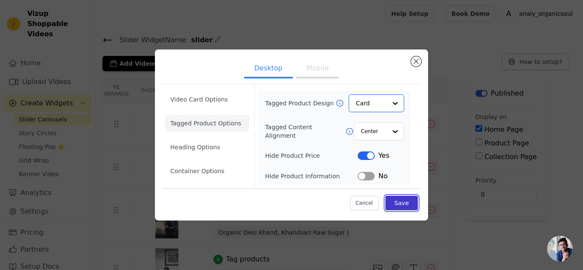
click at [411, 206] on button "Save" at bounding box center [401, 203] width 32 height 15
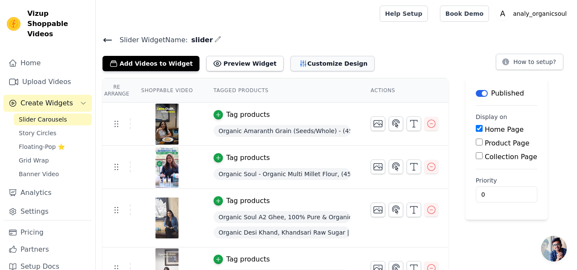
click at [306, 65] on button "Customize Design" at bounding box center [332, 63] width 84 height 15
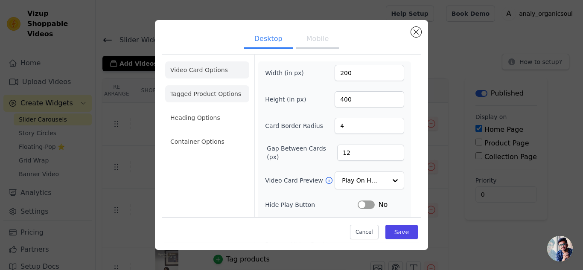
click at [210, 133] on li "Tagged Product Options" at bounding box center [207, 141] width 84 height 17
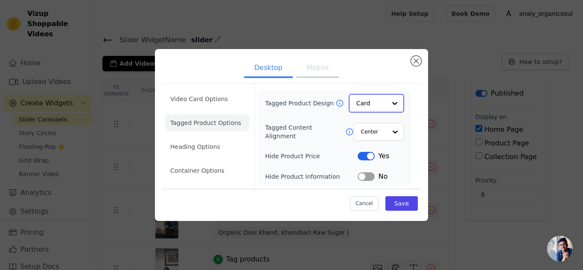
click at [370, 105] on input "Tagged Product Design" at bounding box center [371, 103] width 30 height 17
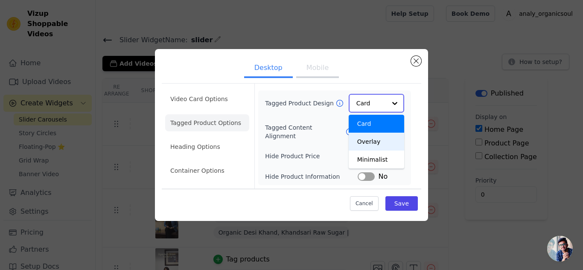
click at [371, 150] on div "Overlay" at bounding box center [376, 142] width 55 height 18
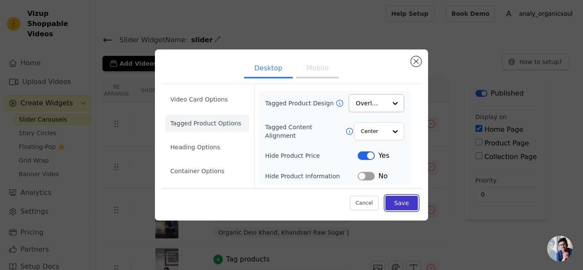
click at [403, 204] on button "Save" at bounding box center [401, 203] width 32 height 15
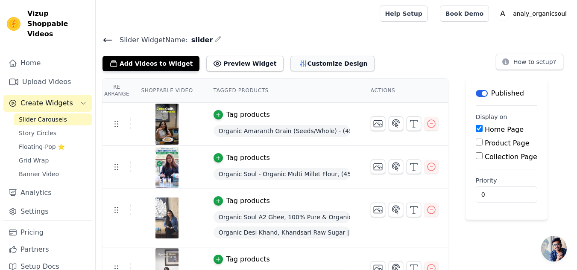
click at [310, 58] on button "Customize Design" at bounding box center [332, 63] width 84 height 15
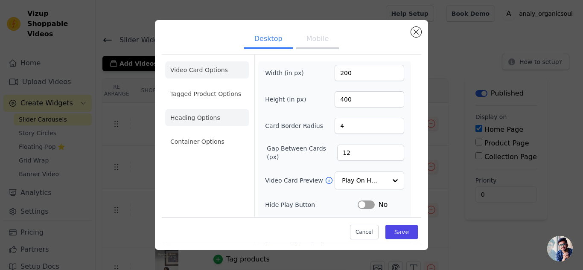
click at [206, 118] on li "Heading Options" at bounding box center [207, 117] width 84 height 17
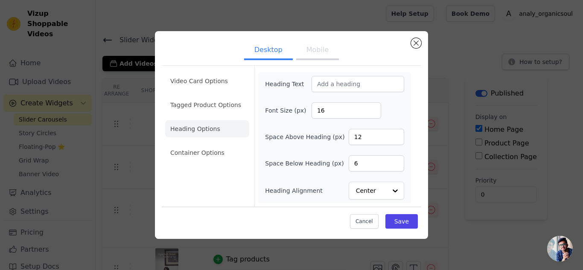
click at [316, 55] on button "Mobile" at bounding box center [317, 50] width 43 height 19
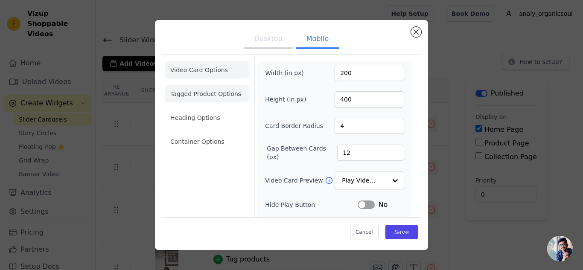
click at [206, 133] on li "Tagged Product Options" at bounding box center [207, 141] width 84 height 17
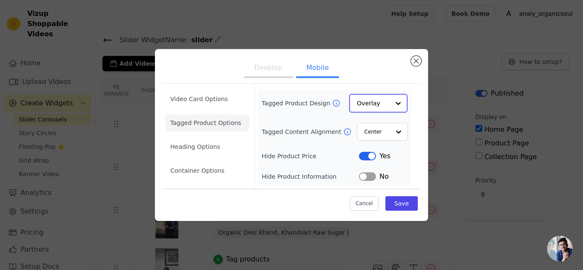
click at [373, 105] on input "Tagged Product Design" at bounding box center [373, 103] width 33 height 17
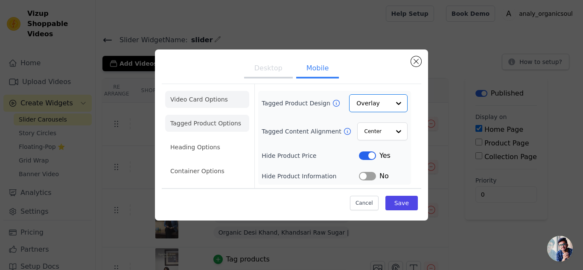
click at [201, 115] on li "Video Card Options" at bounding box center [207, 123] width 84 height 17
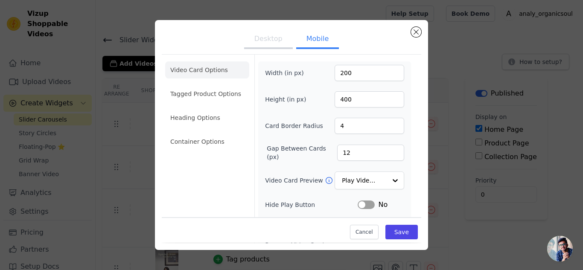
click at [267, 37] on button "Desktop" at bounding box center [268, 39] width 49 height 19
click at [310, 40] on button "Mobile" at bounding box center [317, 39] width 43 height 19
click at [264, 39] on button "Desktop" at bounding box center [268, 39] width 49 height 19
click at [318, 38] on button "Mobile" at bounding box center [317, 39] width 43 height 19
click at [267, 41] on button "Desktop" at bounding box center [268, 39] width 49 height 19
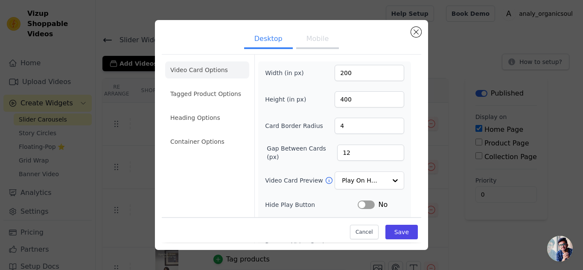
click at [308, 35] on button "Mobile" at bounding box center [317, 39] width 43 height 19
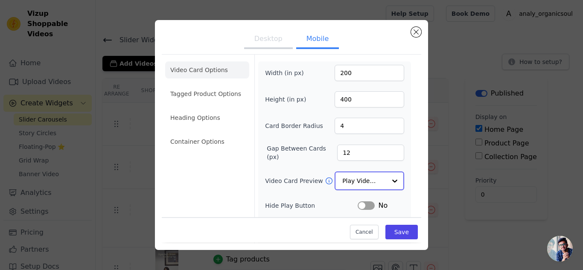
click at [361, 182] on input "Video Card Preview" at bounding box center [364, 180] width 44 height 17
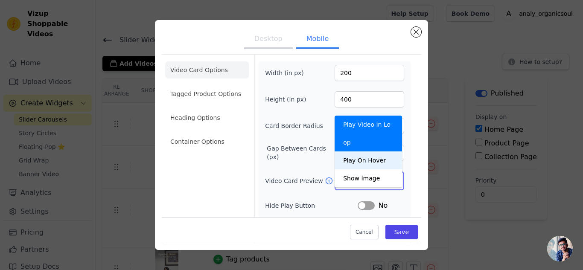
click at [359, 152] on div "Play On Hover" at bounding box center [368, 161] width 67 height 18
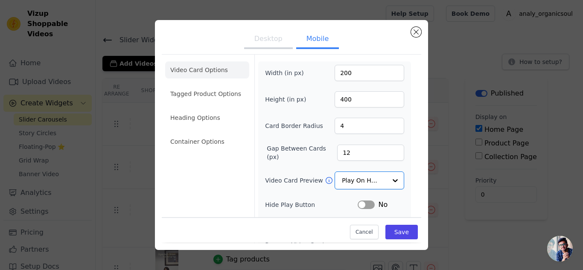
click at [259, 46] on button "Desktop" at bounding box center [268, 39] width 49 height 19
click at [306, 44] on button "Mobile" at bounding box center [317, 39] width 43 height 19
click at [262, 42] on button "Desktop" at bounding box center [268, 39] width 49 height 19
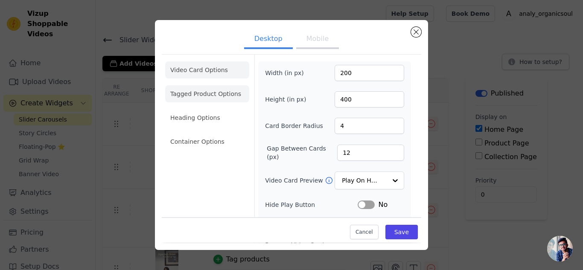
click at [211, 133] on li "Tagged Product Options" at bounding box center [207, 141] width 84 height 17
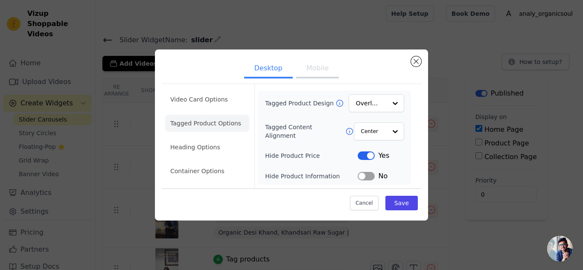
click at [318, 69] on button "Mobile" at bounding box center [317, 69] width 43 height 19
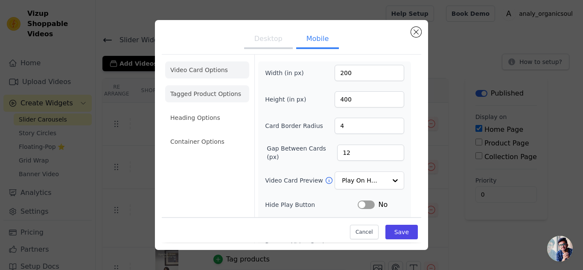
click at [228, 133] on li "Tagged Product Options" at bounding box center [207, 141] width 84 height 17
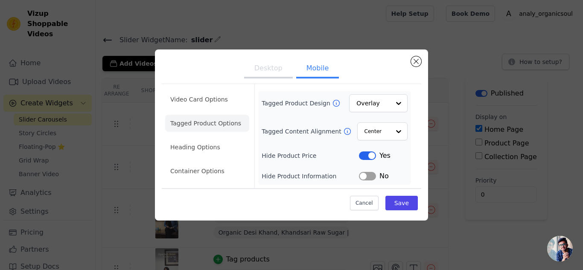
click at [274, 66] on button "Desktop" at bounding box center [268, 69] width 49 height 19
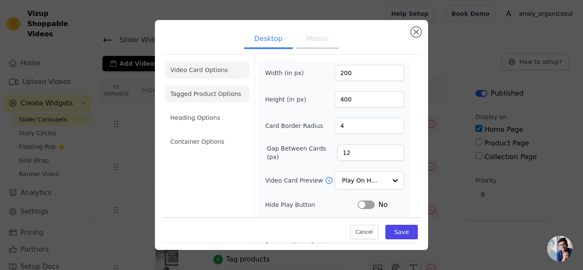
click at [214, 133] on li "Tagged Product Options" at bounding box center [207, 141] width 84 height 17
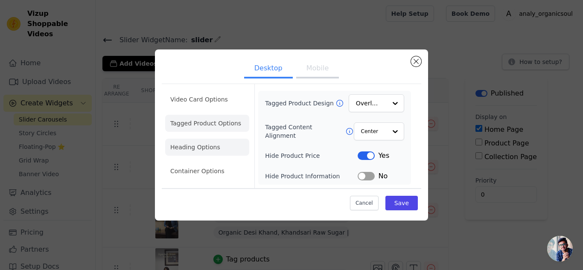
click at [209, 143] on li "Heading Options" at bounding box center [207, 147] width 84 height 17
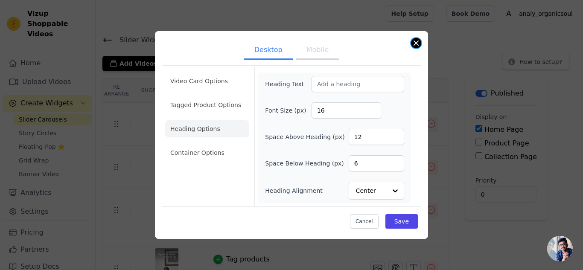
click at [411, 43] on button "Close modal" at bounding box center [416, 43] width 10 height 10
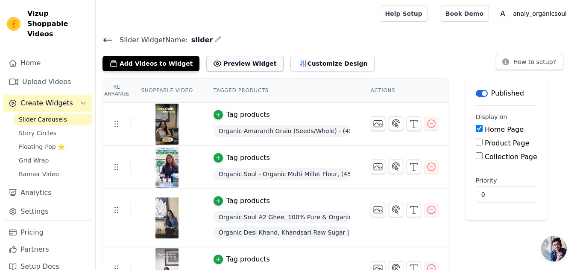
click at [212, 69] on button "Preview Widget" at bounding box center [244, 63] width 77 height 15
click at [290, 56] on button "Customize Design" at bounding box center [332, 63] width 84 height 15
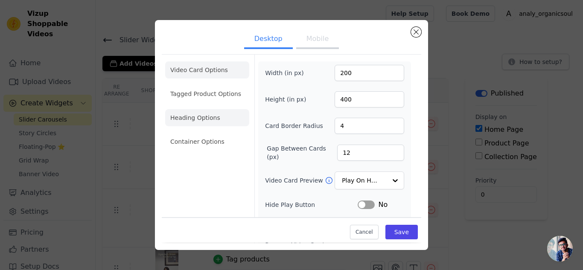
click at [199, 116] on li "Heading Options" at bounding box center [207, 117] width 84 height 17
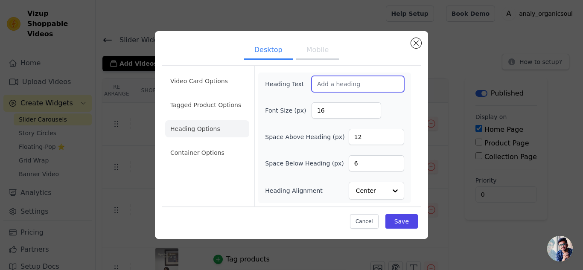
click at [327, 87] on input "Heading Text" at bounding box center [358, 84] width 93 height 16
paste input "Shop by Utility"
type input "Shop by Utility"
click at [401, 224] on button "Save" at bounding box center [401, 221] width 32 height 15
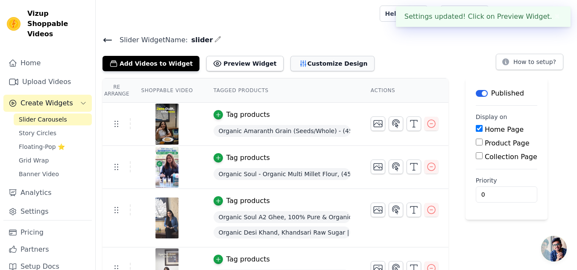
click at [300, 63] on button "Customize Design" at bounding box center [332, 63] width 84 height 15
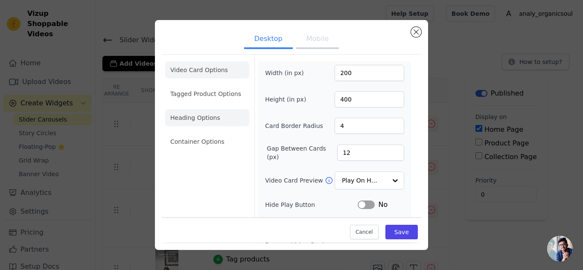
click at [201, 114] on li "Heading Options" at bounding box center [207, 117] width 84 height 17
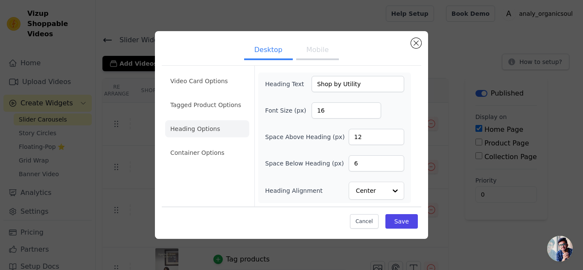
click at [307, 52] on button "Mobile" at bounding box center [317, 50] width 43 height 19
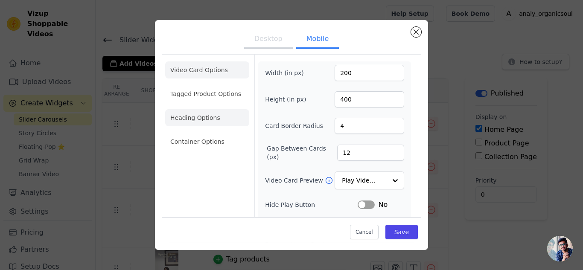
click at [208, 120] on li "Heading Options" at bounding box center [207, 117] width 84 height 17
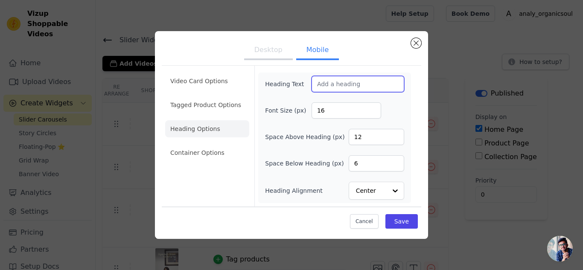
click at [352, 87] on input "Heading Text" at bounding box center [358, 84] width 93 height 16
paste input "Shop by Utility"
type input "Shop by Utility"
click at [402, 227] on button "Save" at bounding box center [401, 221] width 32 height 15
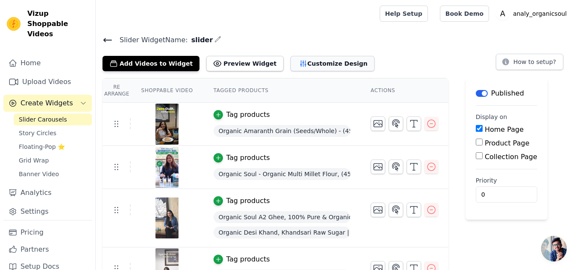
click at [305, 65] on button "Customize Design" at bounding box center [332, 63] width 84 height 15
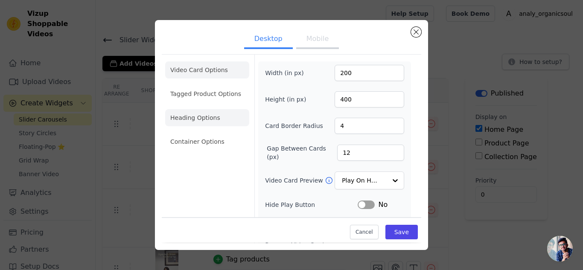
click at [186, 118] on li "Heading Options" at bounding box center [207, 117] width 84 height 17
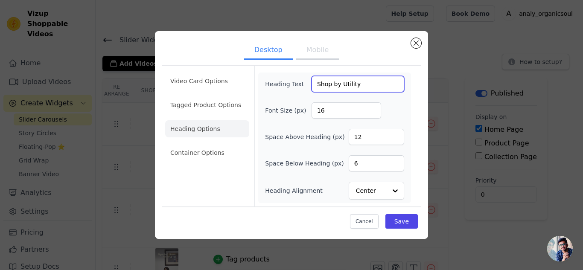
drag, startPoint x: 361, startPoint y: 86, endPoint x: 248, endPoint y: 96, distance: 113.6
click at [248, 96] on div "Video Card Options Tagged Product Options Heading Options Container Options Hea…" at bounding box center [291, 135] width 259 height 141
click at [311, 52] on button "Mobile" at bounding box center [317, 50] width 43 height 19
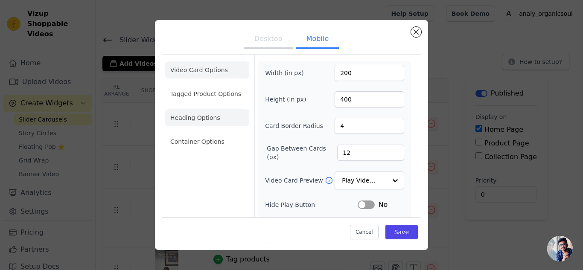
click at [198, 120] on li "Heading Options" at bounding box center [207, 117] width 84 height 17
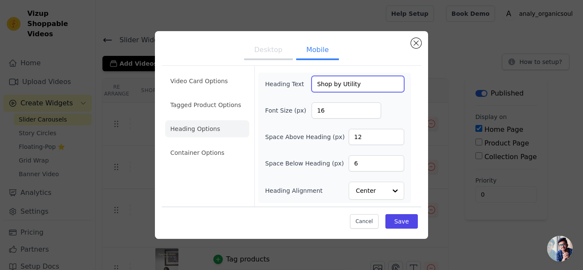
drag, startPoint x: 365, startPoint y: 87, endPoint x: 296, endPoint y: 89, distance: 68.7
click at [298, 90] on div "Heading Text Shop by Utility" at bounding box center [334, 84] width 139 height 16
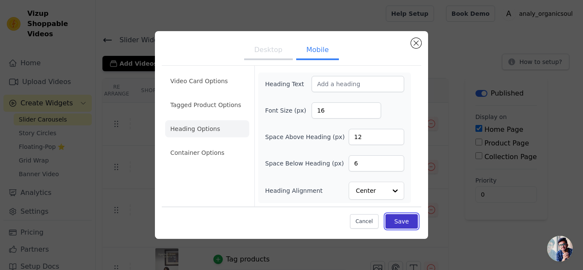
click at [408, 220] on button "Save" at bounding box center [401, 221] width 32 height 15
